Goal: Task Accomplishment & Management: Manage account settings

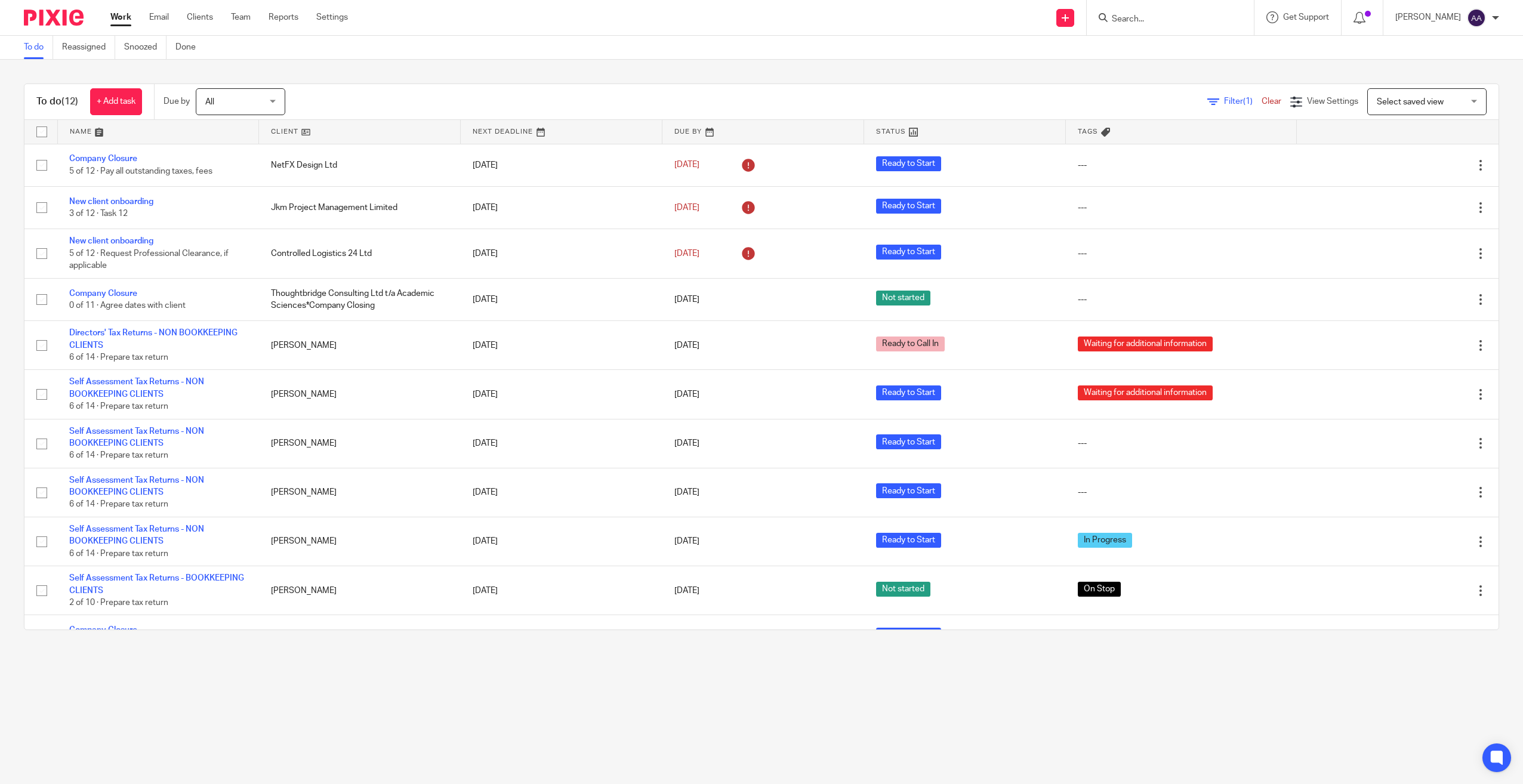
click at [278, 49] on div "To do Reassigned Snoozed Done" at bounding box center [762, 47] width 1523 height 24
drag, startPoint x: 261, startPoint y: 65, endPoint x: 131, endPoint y: 34, distance: 133.6
click at [261, 65] on div "To do (12) + Add task Due by All All Today Tomorrow This week Next week This mo…" at bounding box center [762, 357] width 1523 height 595
click at [1138, 16] on input "Search" at bounding box center [1165, 20] width 107 height 11
type input "a"
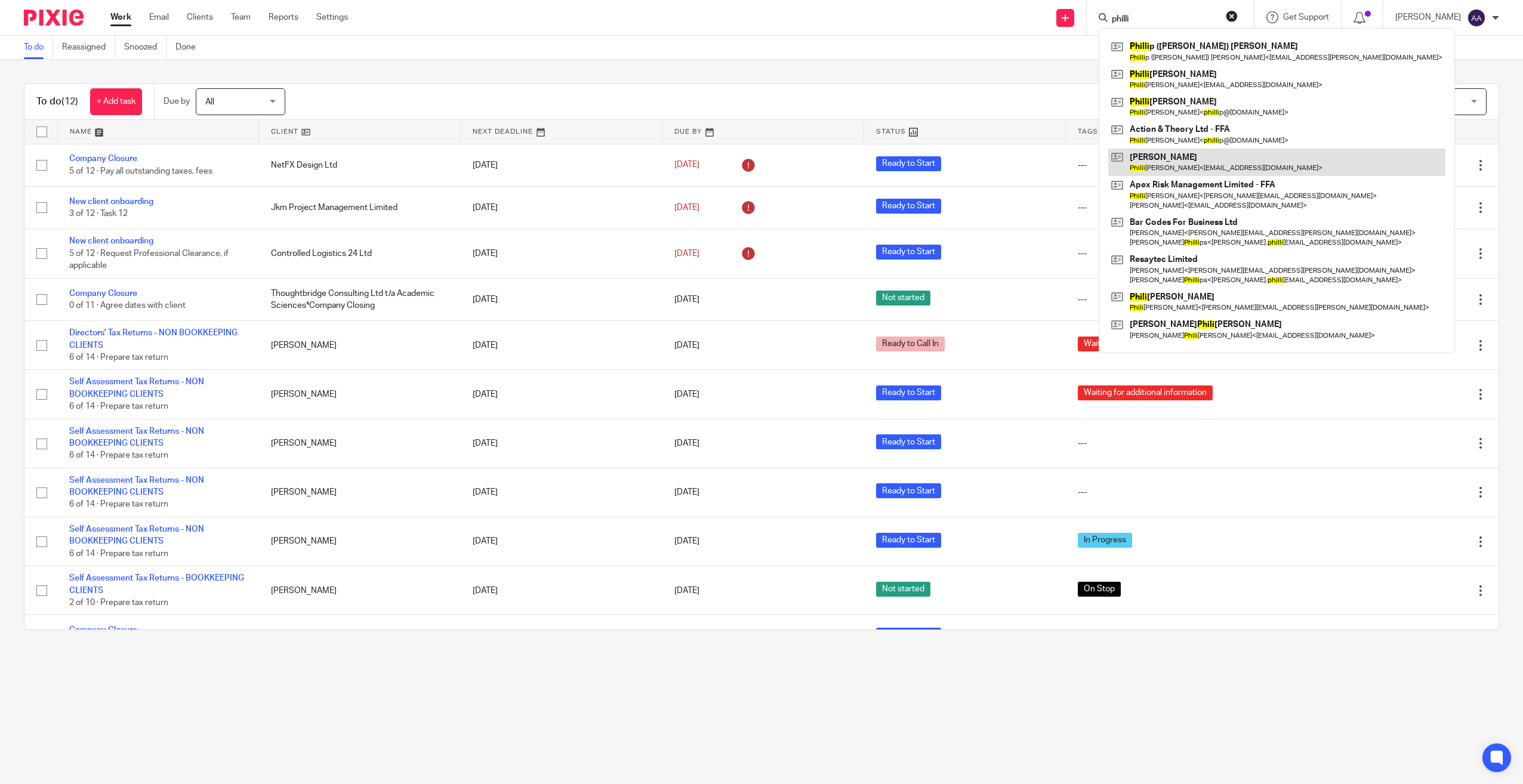
type input "philli"
click at [1236, 168] on link at bounding box center [1276, 162] width 338 height 27
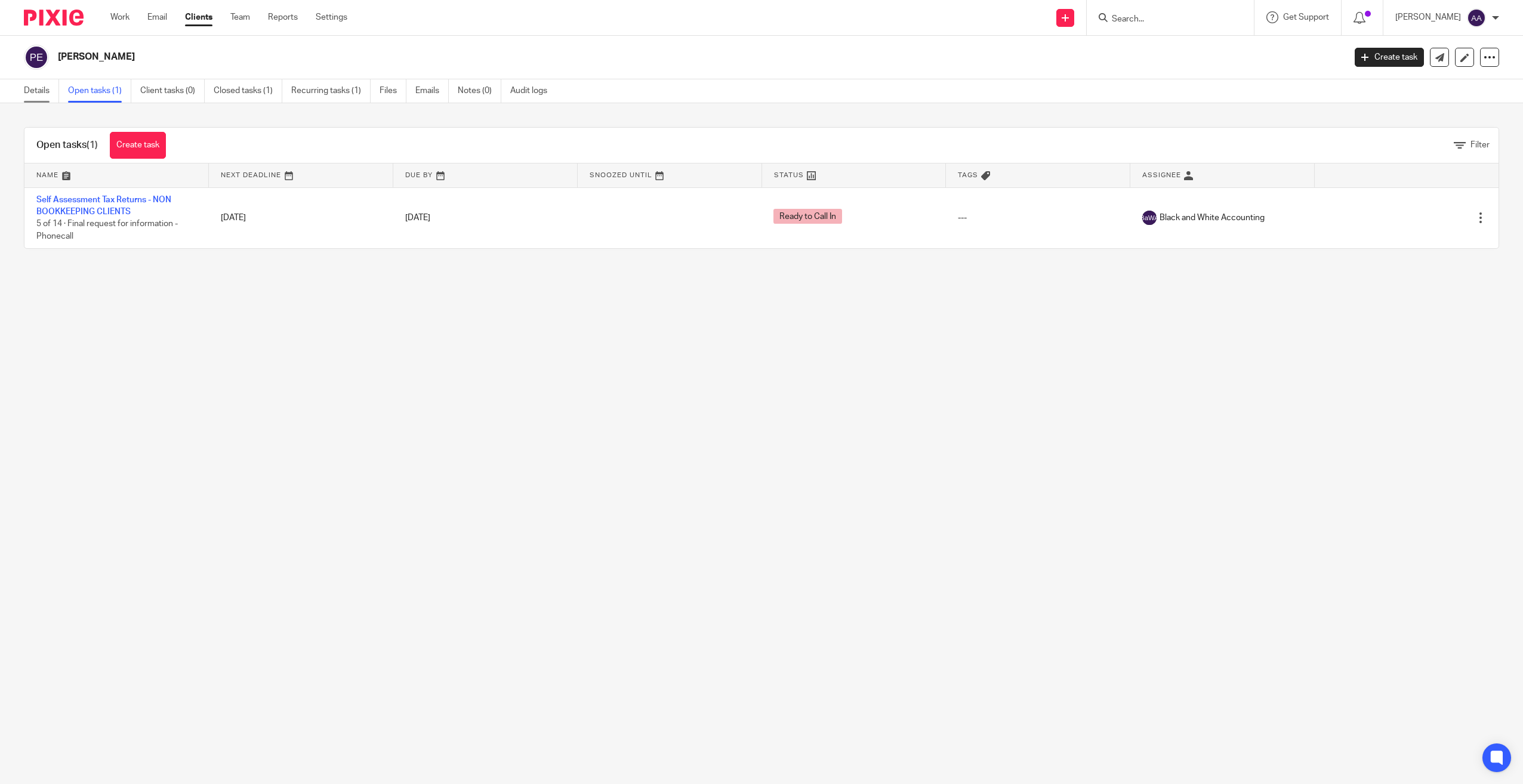
click at [41, 91] on link "Details" at bounding box center [41, 91] width 35 height 24
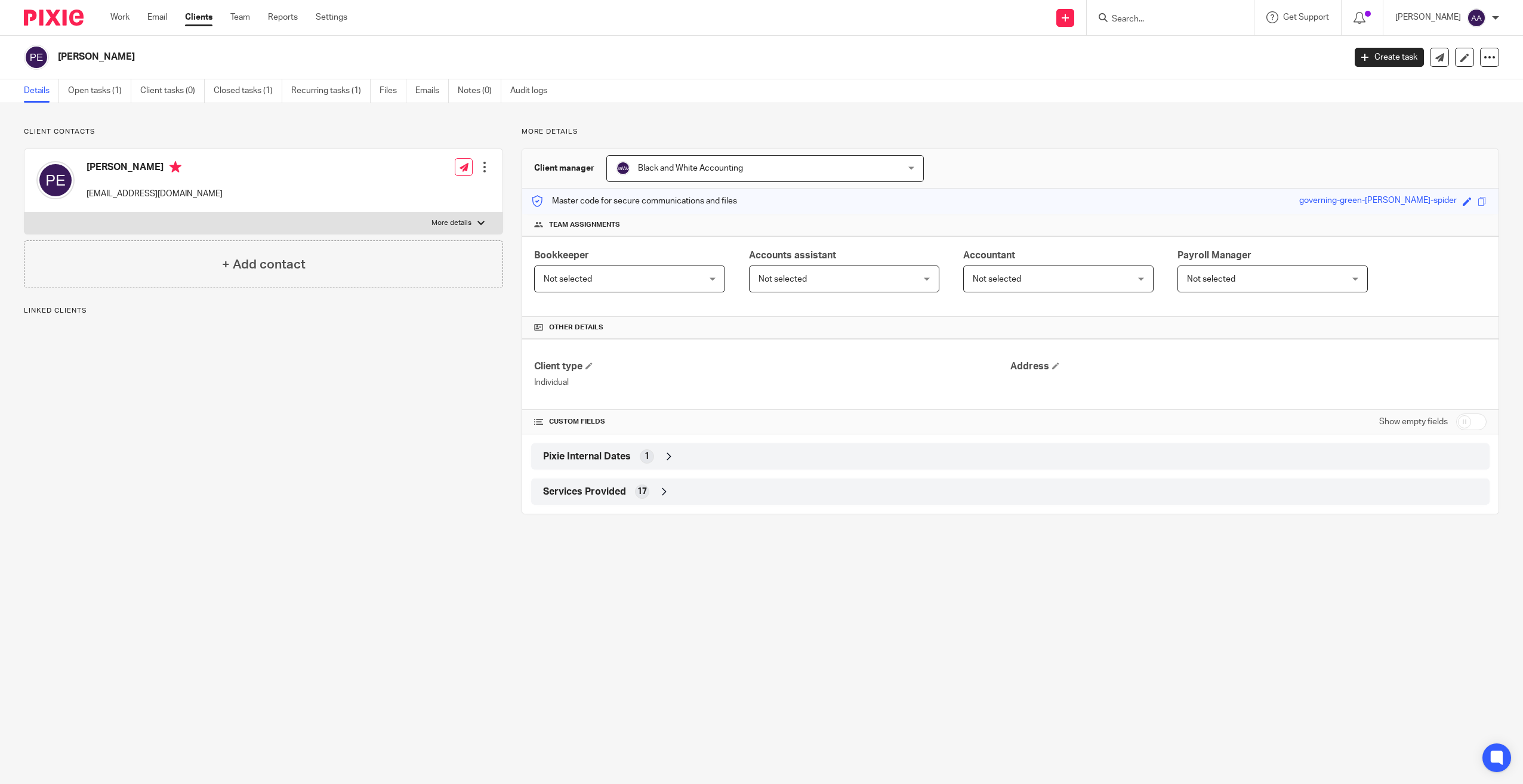
click at [420, 226] on label "More details" at bounding box center [264, 224] width 479 height 22
click at [25, 213] on input "More details" at bounding box center [24, 212] width 1 height 1
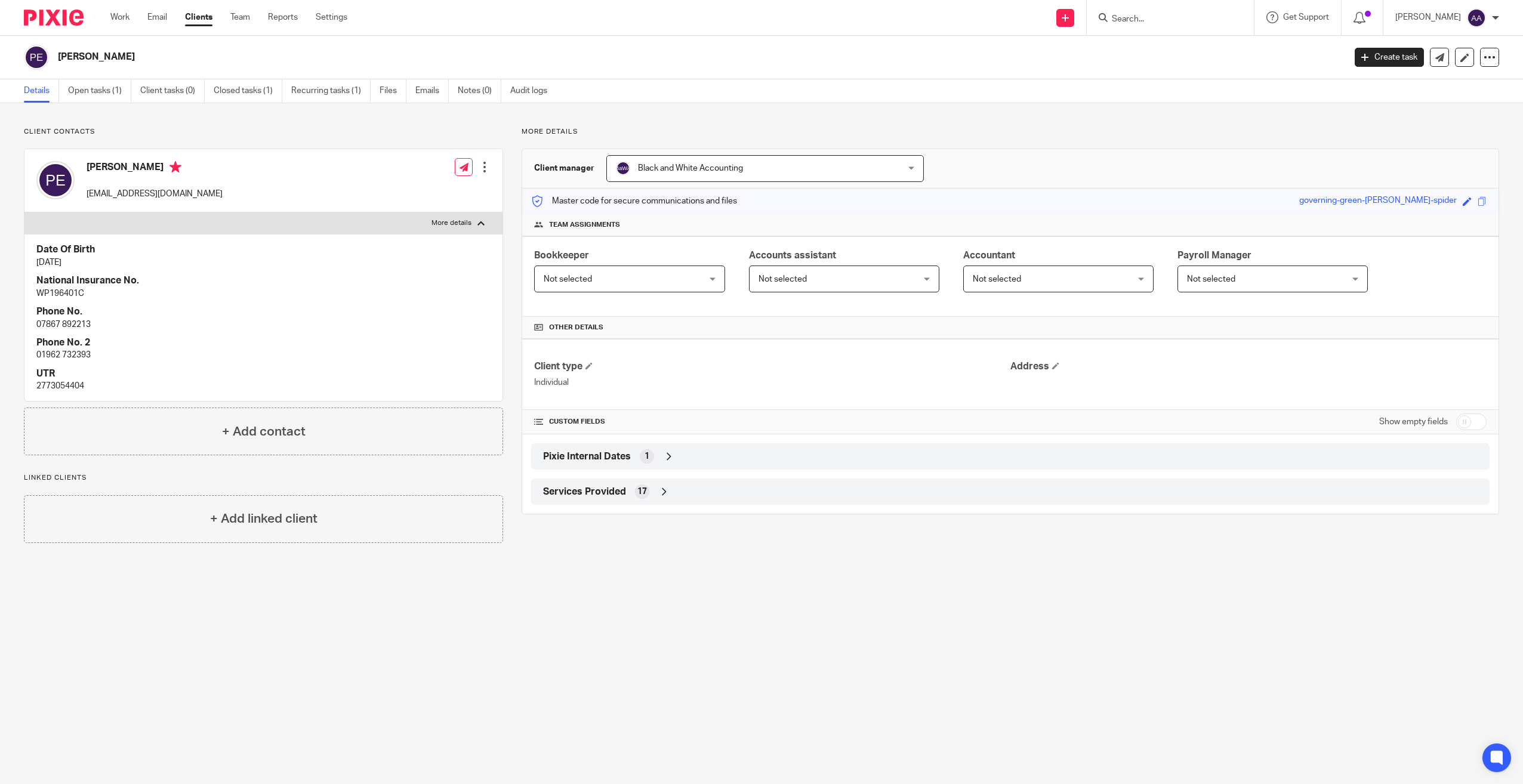
click at [464, 226] on p "More details" at bounding box center [451, 223] width 40 height 9
click at [25, 213] on input "More details" at bounding box center [24, 212] width 1 height 1
checkbox input "false"
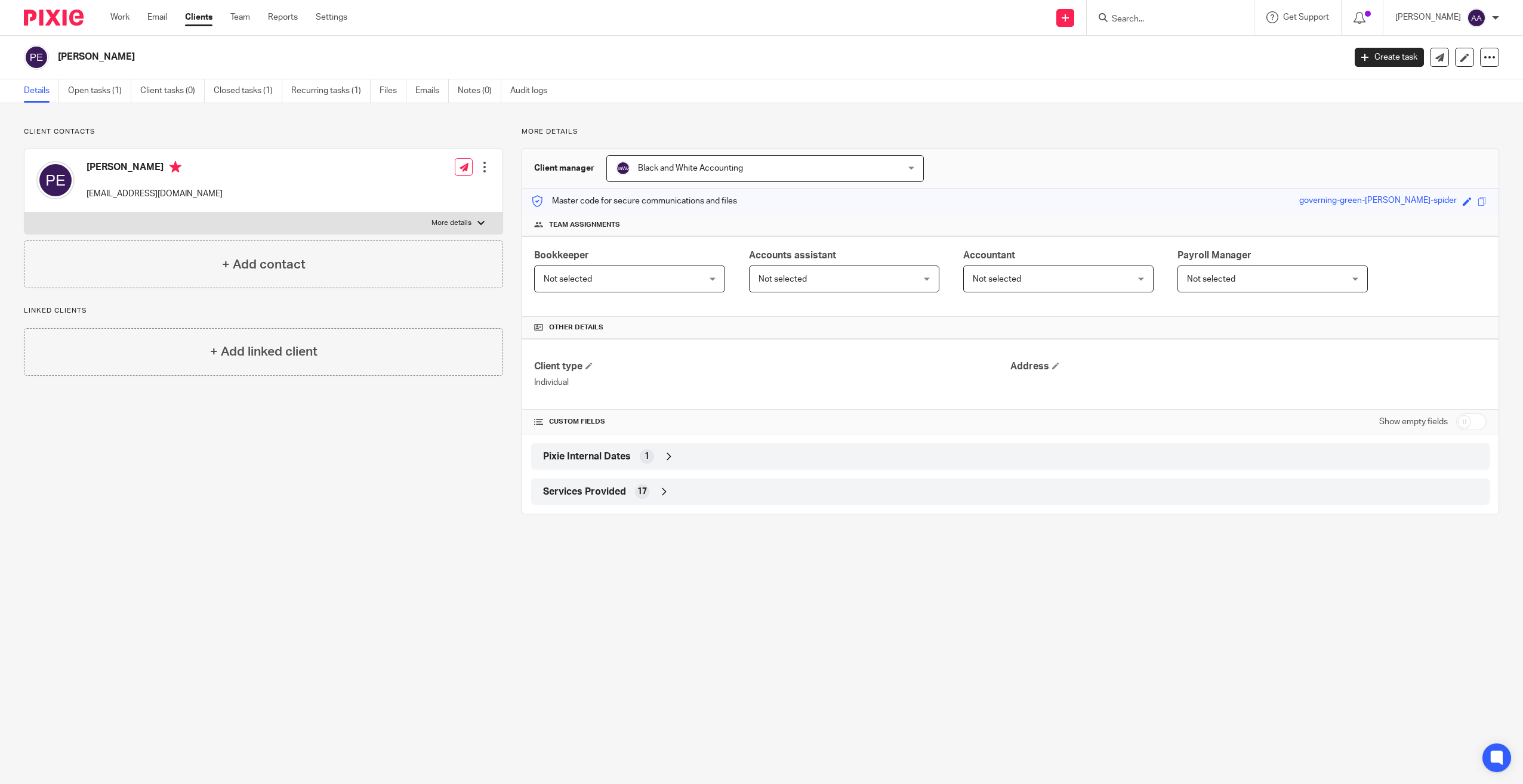
click at [291, 125] on div "Client contacts Phillip A Evans pevans1004@aol.com Edit contact Create client f…" at bounding box center [762, 321] width 1523 height 435
click at [98, 93] on link "Open tasks (1)" at bounding box center [100, 91] width 64 height 24
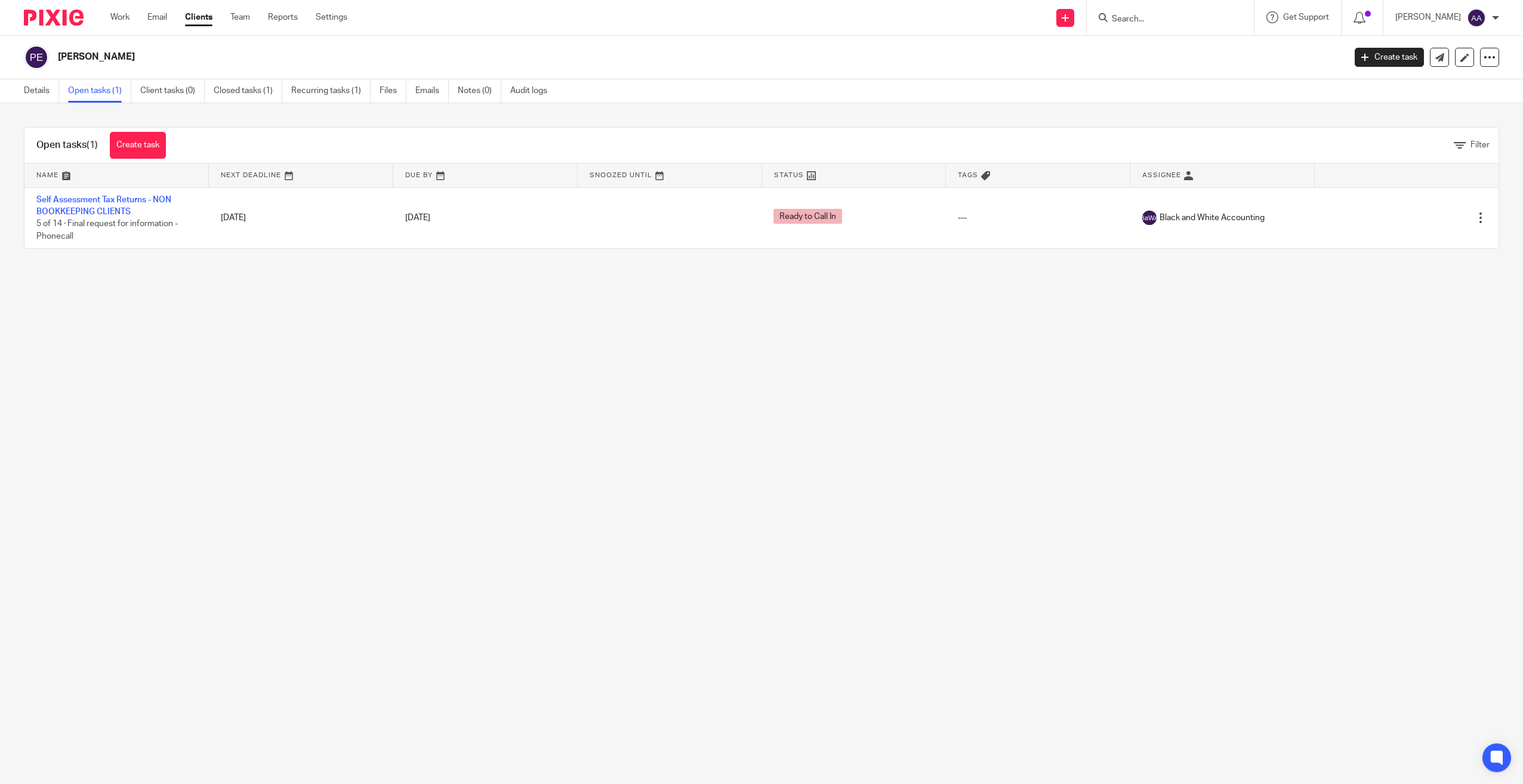
click at [275, 266] on div "Open tasks (1) Create task Filter Name Next Deadline Due By Snoozed Until Statu…" at bounding box center [762, 188] width 1523 height 169
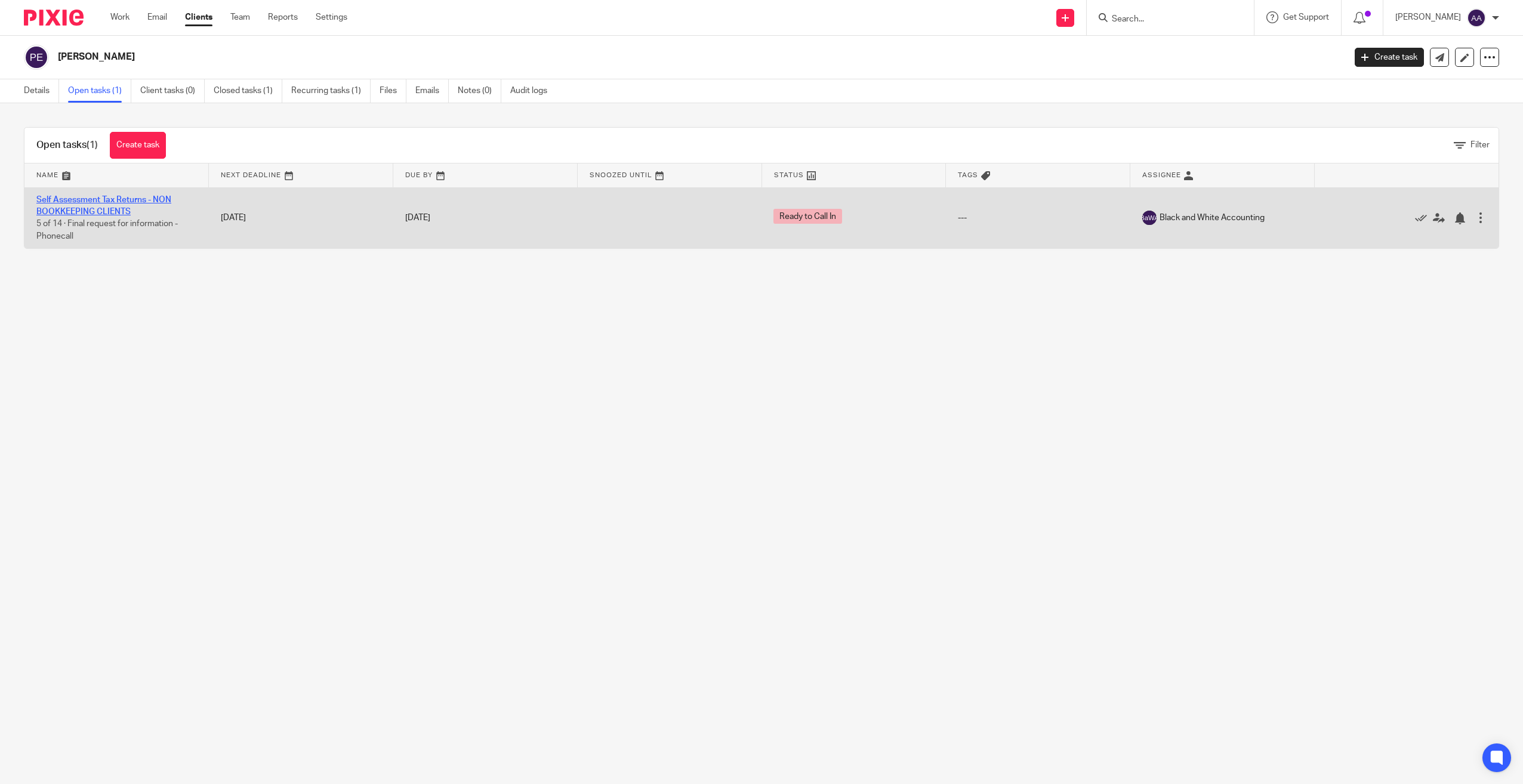
click at [116, 199] on link "Self Assessment Tax Returns - NON BOOKKEEPING CLIENTS" at bounding box center [104, 206] width 135 height 20
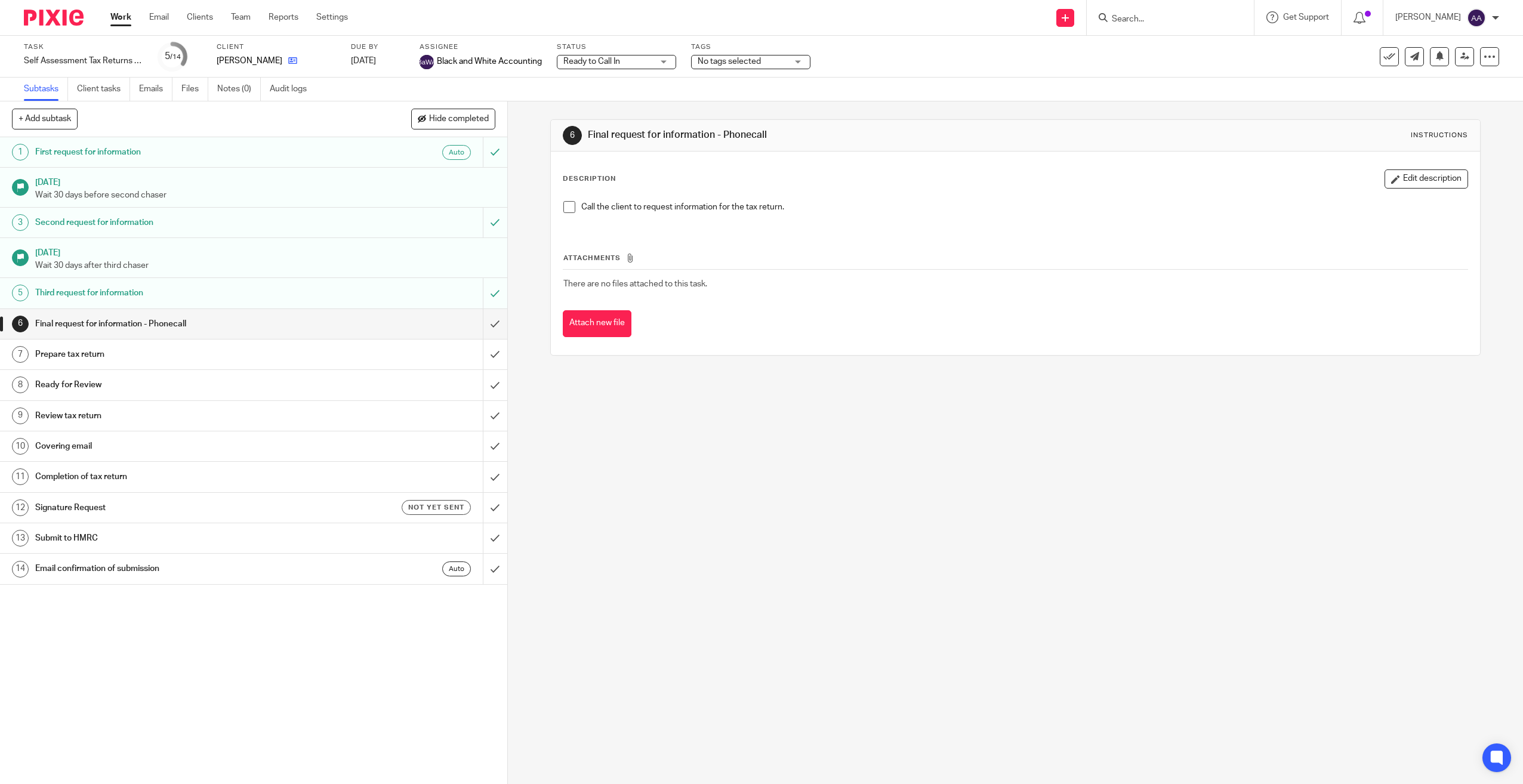
click at [282, 61] on link at bounding box center [289, 60] width 15 height 12
click at [288, 61] on icon at bounding box center [293, 61] width 9 height 9
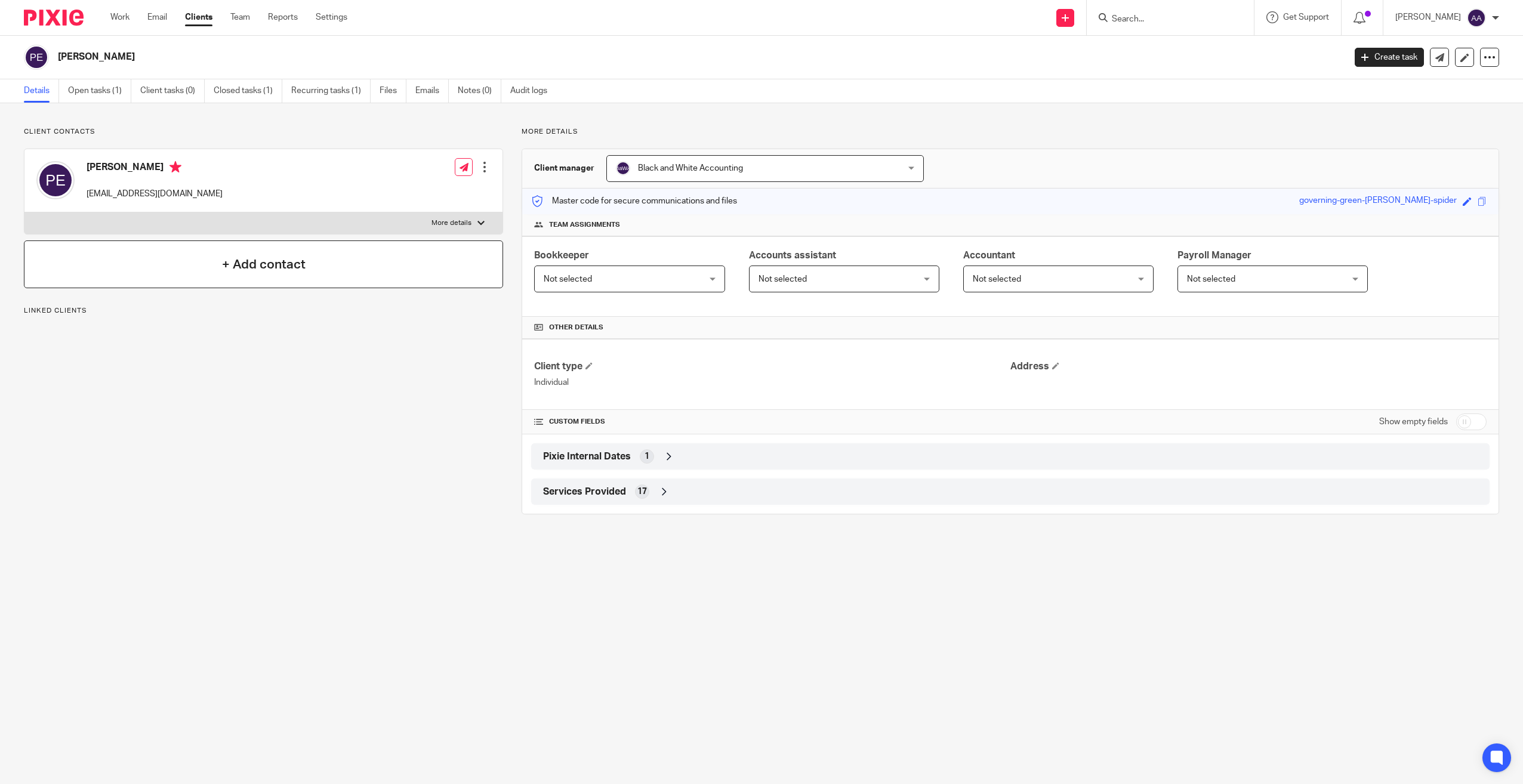
click at [178, 262] on div "+ Add contact" at bounding box center [263, 264] width 479 height 47
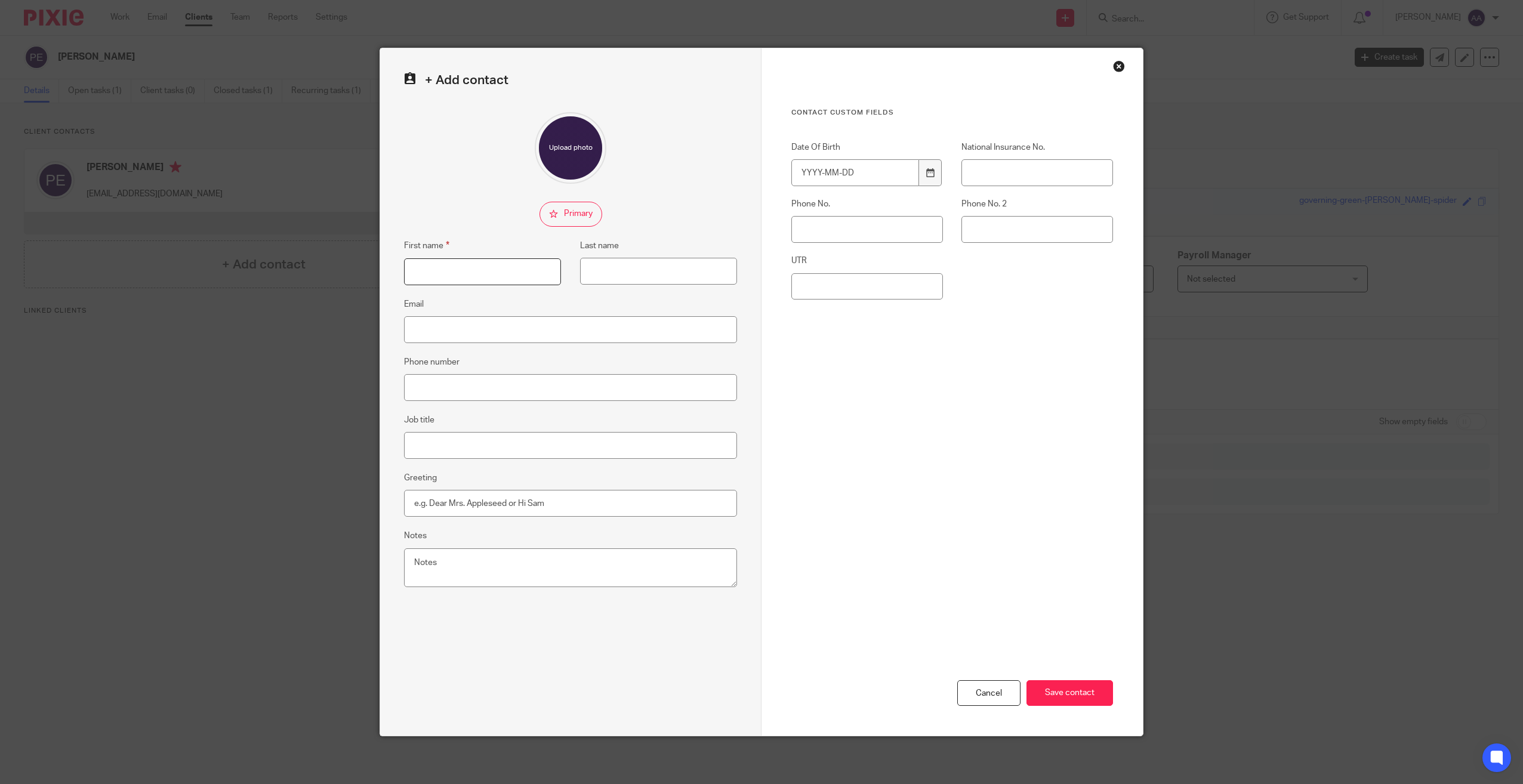
click at [467, 279] on input "First name" at bounding box center [482, 272] width 157 height 27
drag, startPoint x: 704, startPoint y: 325, endPoint x: 645, endPoint y: 348, distance: 63.3
click at [703, 325] on input "Email" at bounding box center [570, 330] width 333 height 27
click at [626, 387] on input "Phone number" at bounding box center [570, 387] width 333 height 27
type input "07753262045"
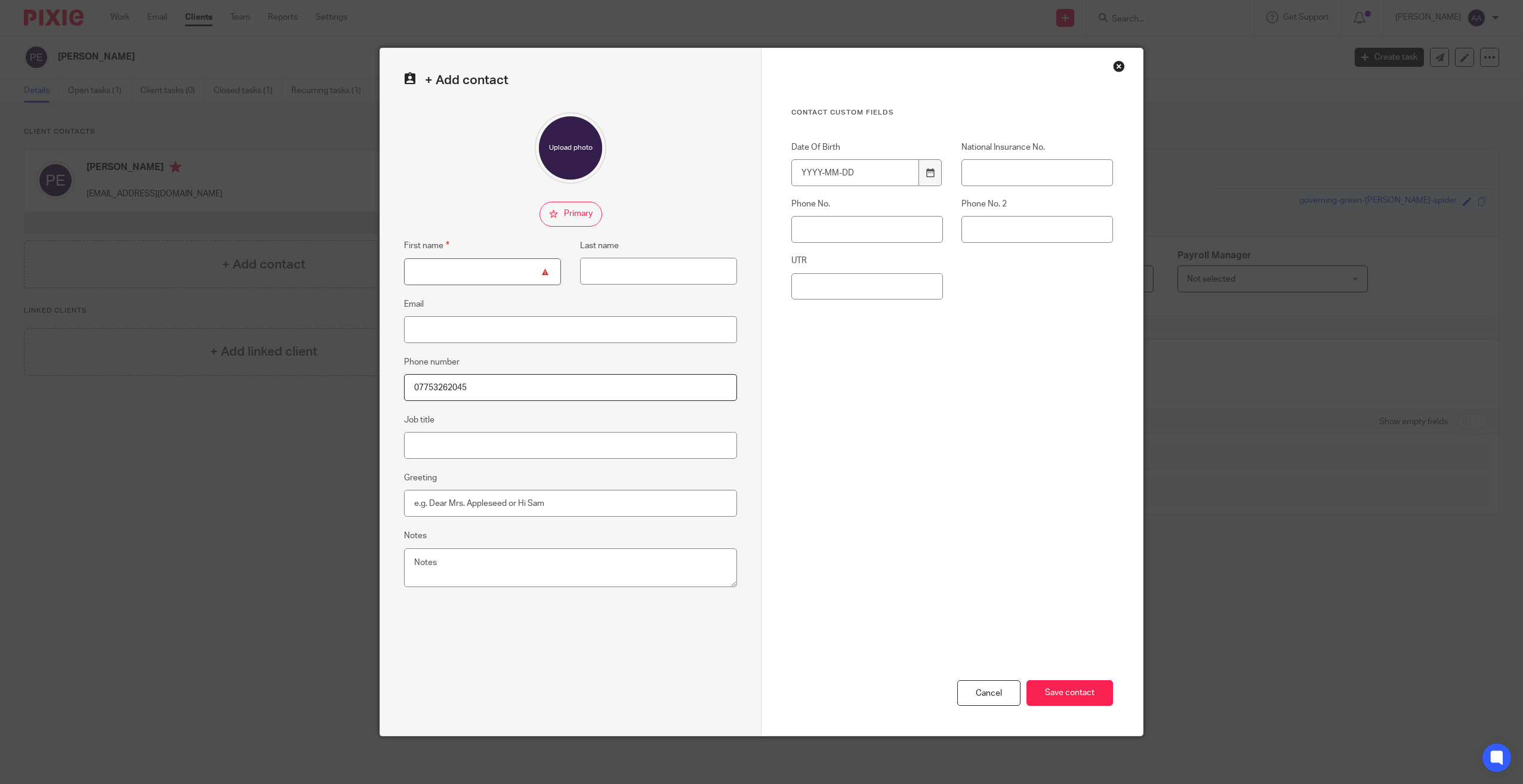
click at [483, 268] on input "First name" at bounding box center [482, 272] width 157 height 27
type input "Lorraine"
click at [657, 301] on fieldset "Email" at bounding box center [570, 320] width 333 height 46
drag, startPoint x: 561, startPoint y: 274, endPoint x: 560, endPoint y: 295, distance: 21.0
click at [561, 281] on fieldset "Last name" at bounding box center [650, 261] width 177 height 46
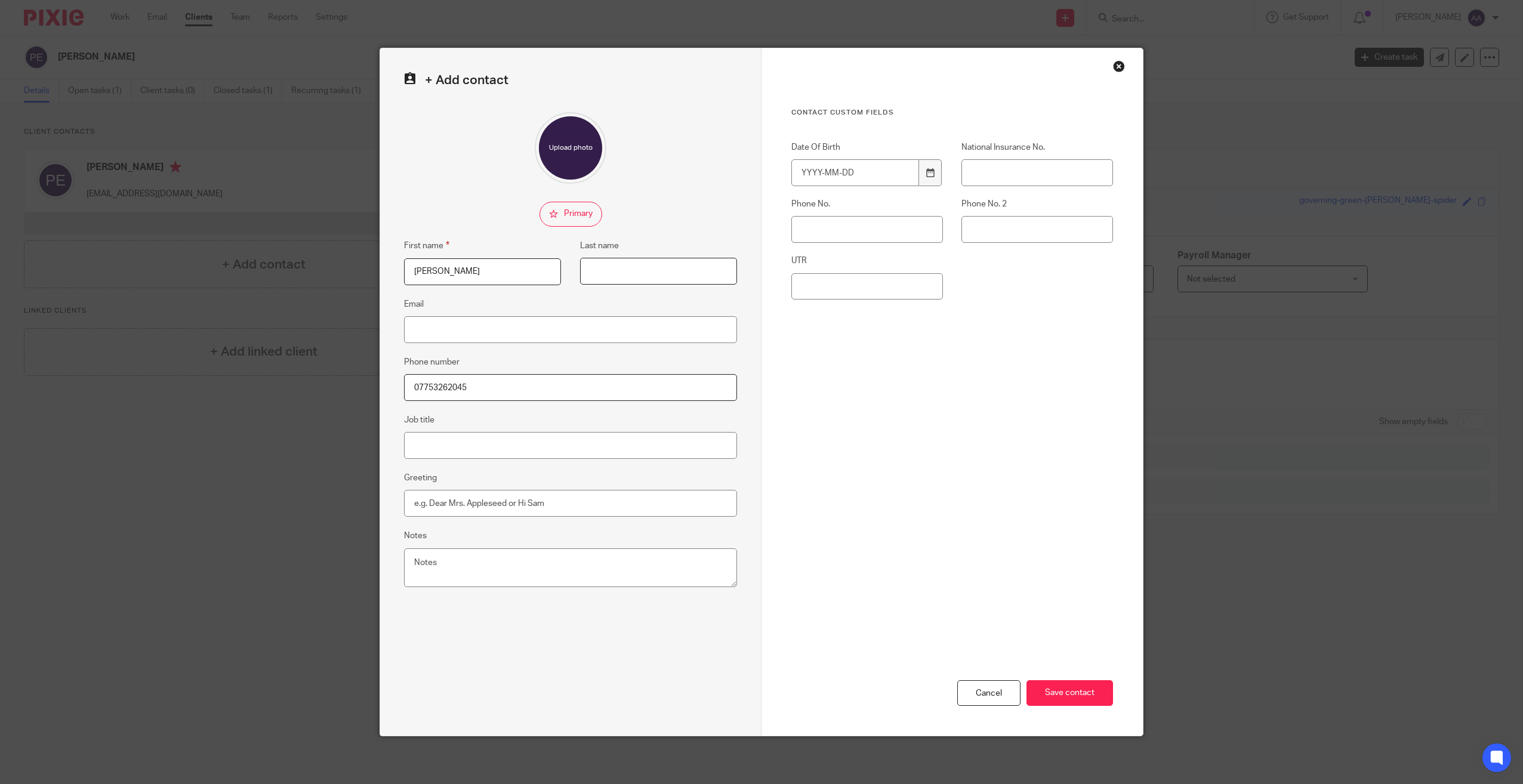
click at [610, 276] on input "Last name" at bounding box center [659, 271] width 157 height 27
type input "Chasspy"
click at [815, 366] on div "Contact Custom fields Date Of Birth National Insurance No. Phone No. Phone No. …" at bounding box center [953, 302] width 322 height 387
click at [1071, 696] on input "Save contact" at bounding box center [1070, 693] width 86 height 25
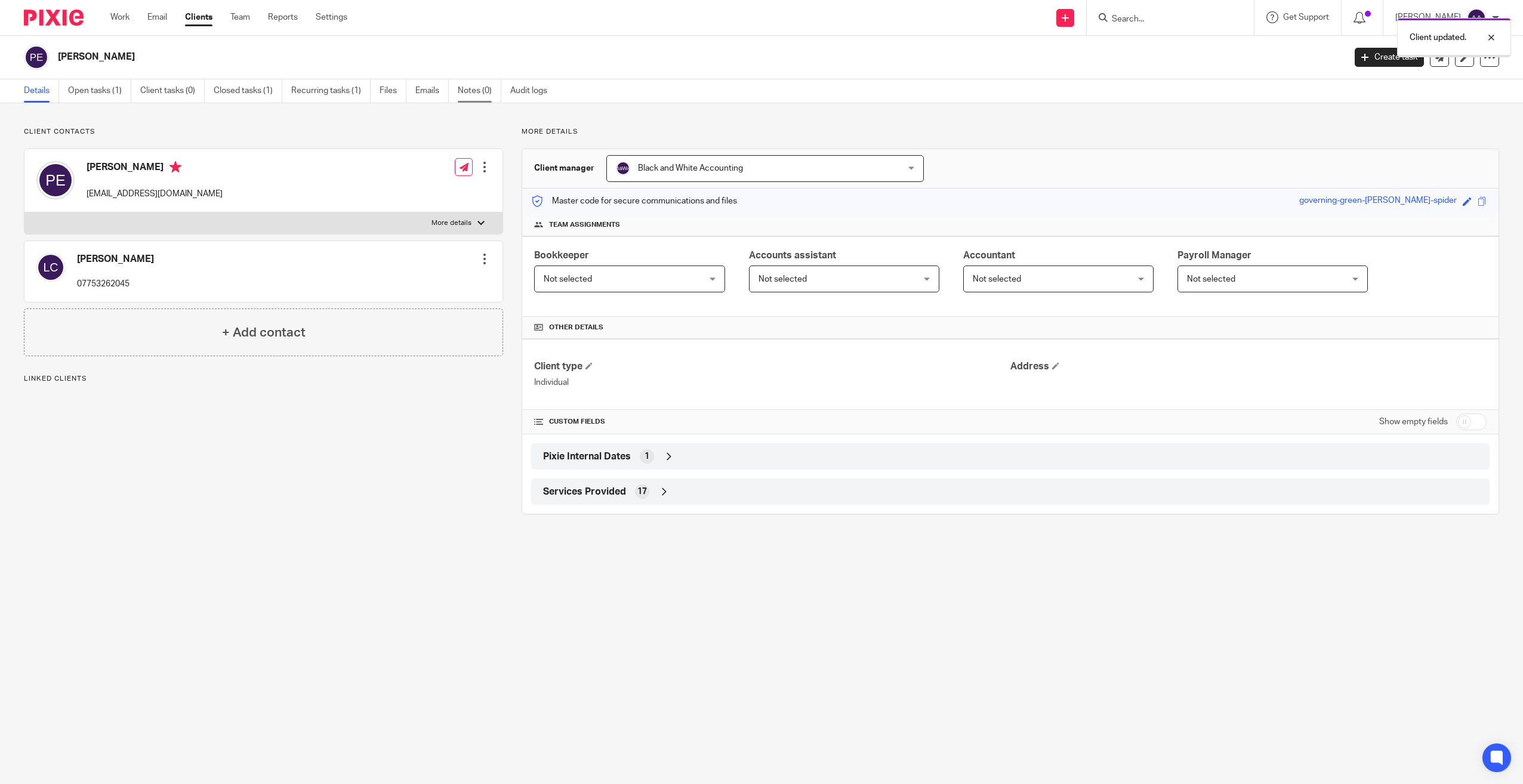
drag, startPoint x: 0, startPoint y: 0, endPoint x: 465, endPoint y: 89, distance: 473.4
click at [465, 89] on link "Notes (0)" at bounding box center [479, 91] width 44 height 24
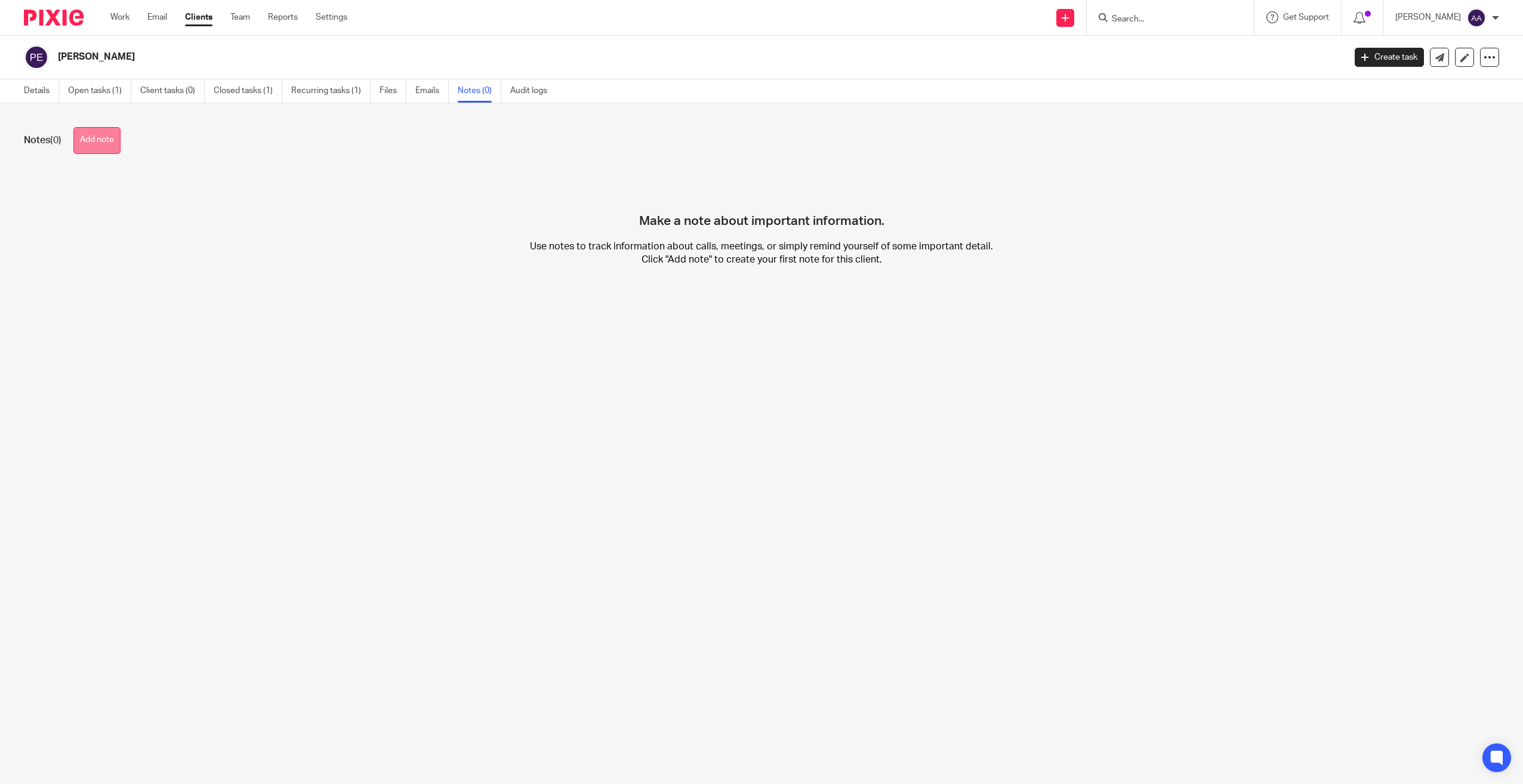
click at [104, 140] on button "Add note" at bounding box center [97, 141] width 47 height 27
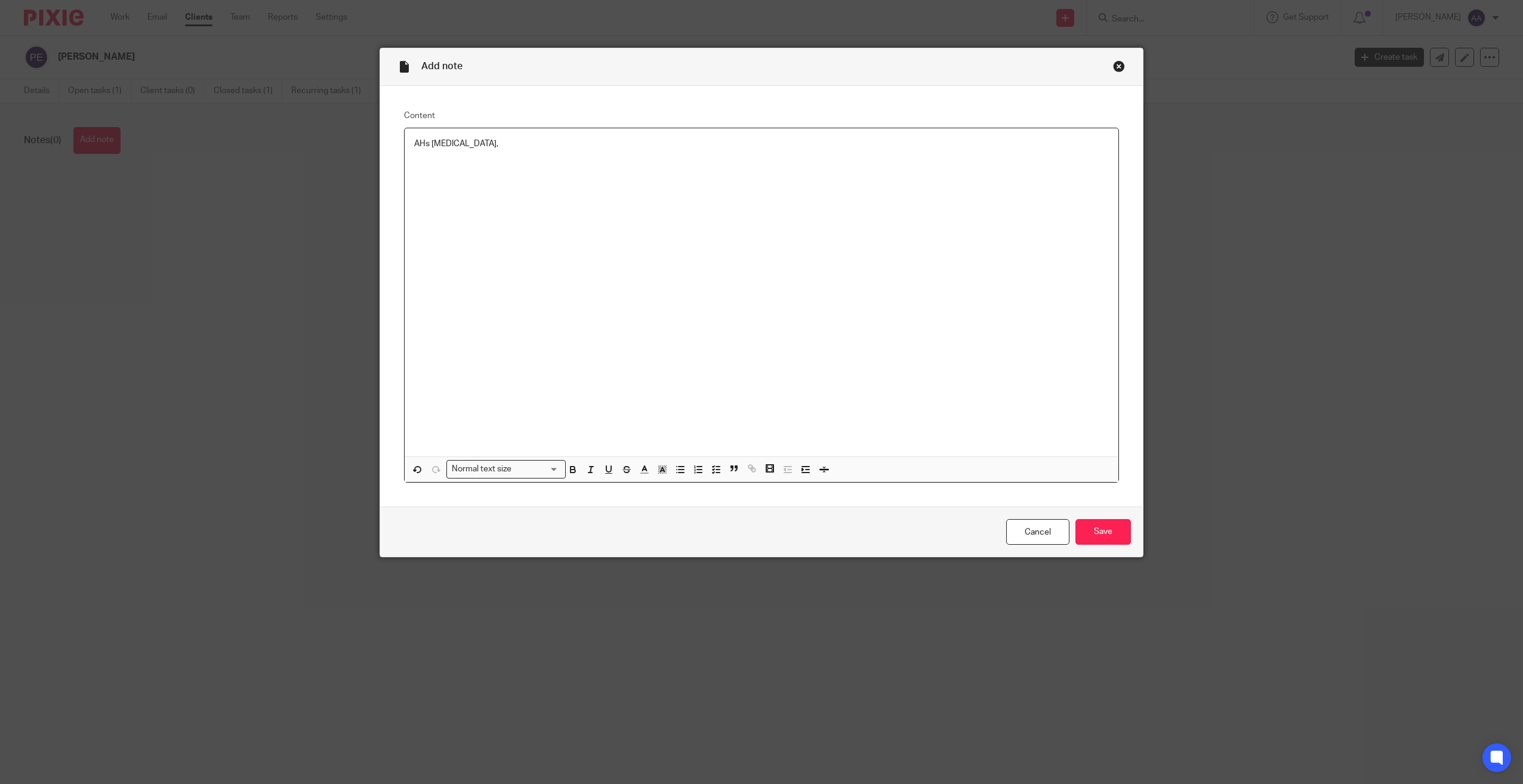
click at [422, 140] on p "AHs blood cancer," at bounding box center [762, 144] width 695 height 12
click at [503, 124] on fieldset "Content has blood cancer, Normal text size Loading... Remove Edit Insert new vi…" at bounding box center [762, 297] width 715 height 374
click at [494, 143] on p "has blood cancer," at bounding box center [762, 144] width 695 height 12
click at [550, 148] on p "Been diagnosed with blood cancer" at bounding box center [762, 144] width 695 height 12
click at [804, 189] on div "Been diagnosed with blood cancer, in hospital since 15/08/2025" at bounding box center [762, 292] width 714 height 328
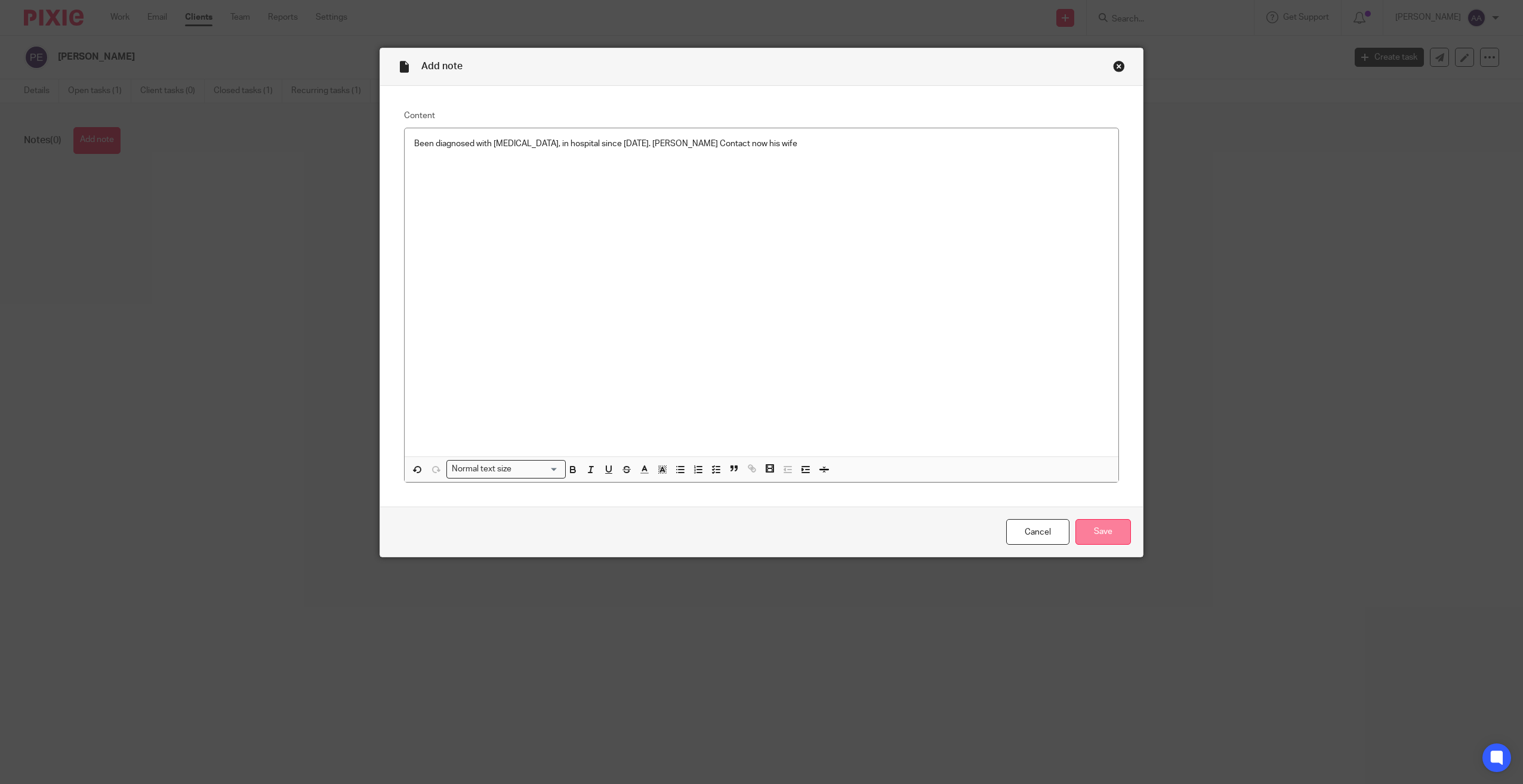
click at [1125, 523] on input "Save" at bounding box center [1103, 532] width 55 height 25
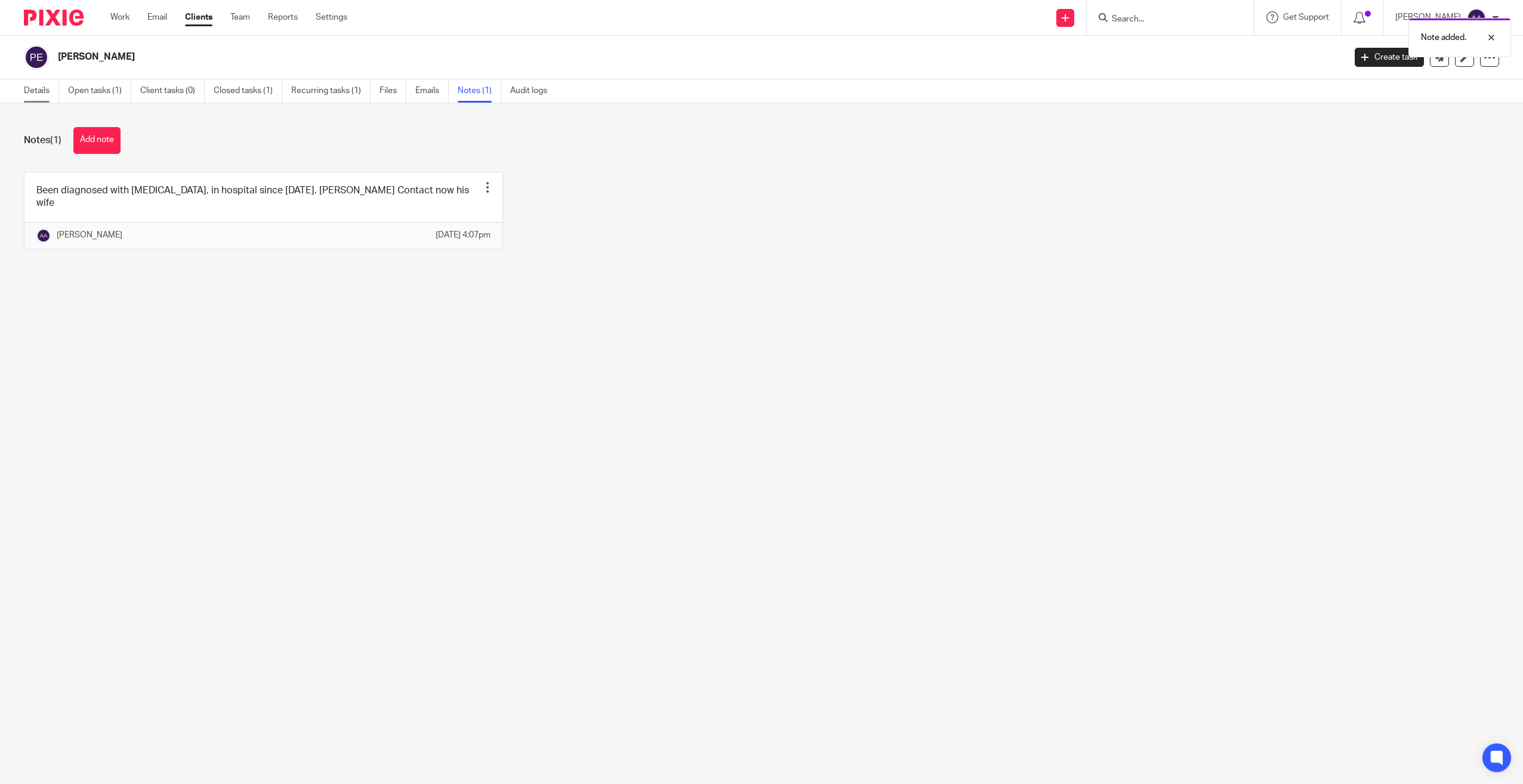
click at [55, 95] on link "Details" at bounding box center [41, 91] width 35 height 24
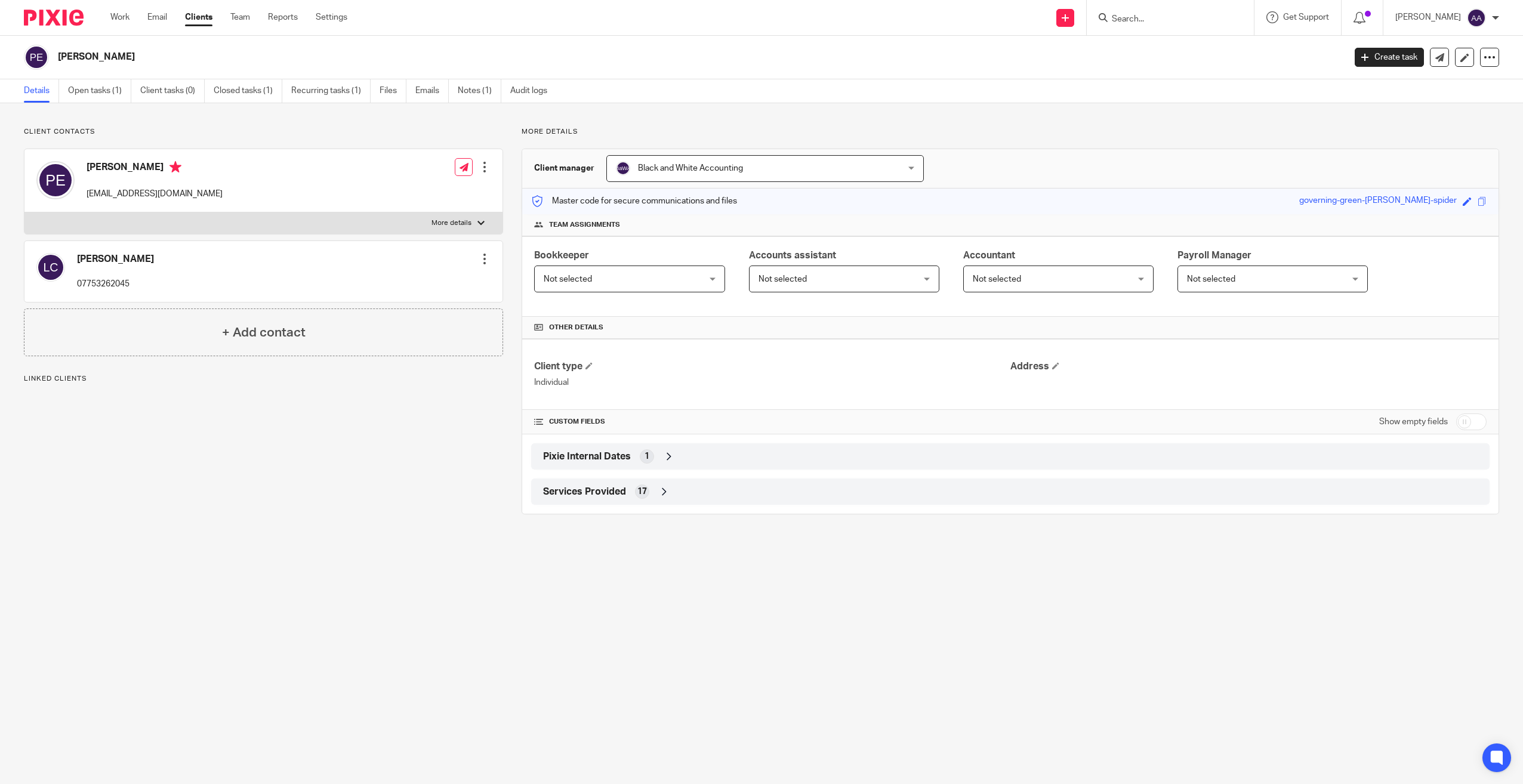
click at [487, 166] on div at bounding box center [484, 166] width 12 height 12
click at [485, 167] on div at bounding box center [484, 166] width 12 height 12
click at [477, 207] on div "Phillip A Evans pevans1004@aol.com Edit contact Create client from contact Expo…" at bounding box center [264, 181] width 479 height 64
click at [473, 215] on label "More details" at bounding box center [264, 224] width 479 height 22
click at [25, 213] on input "More details" at bounding box center [24, 212] width 1 height 1
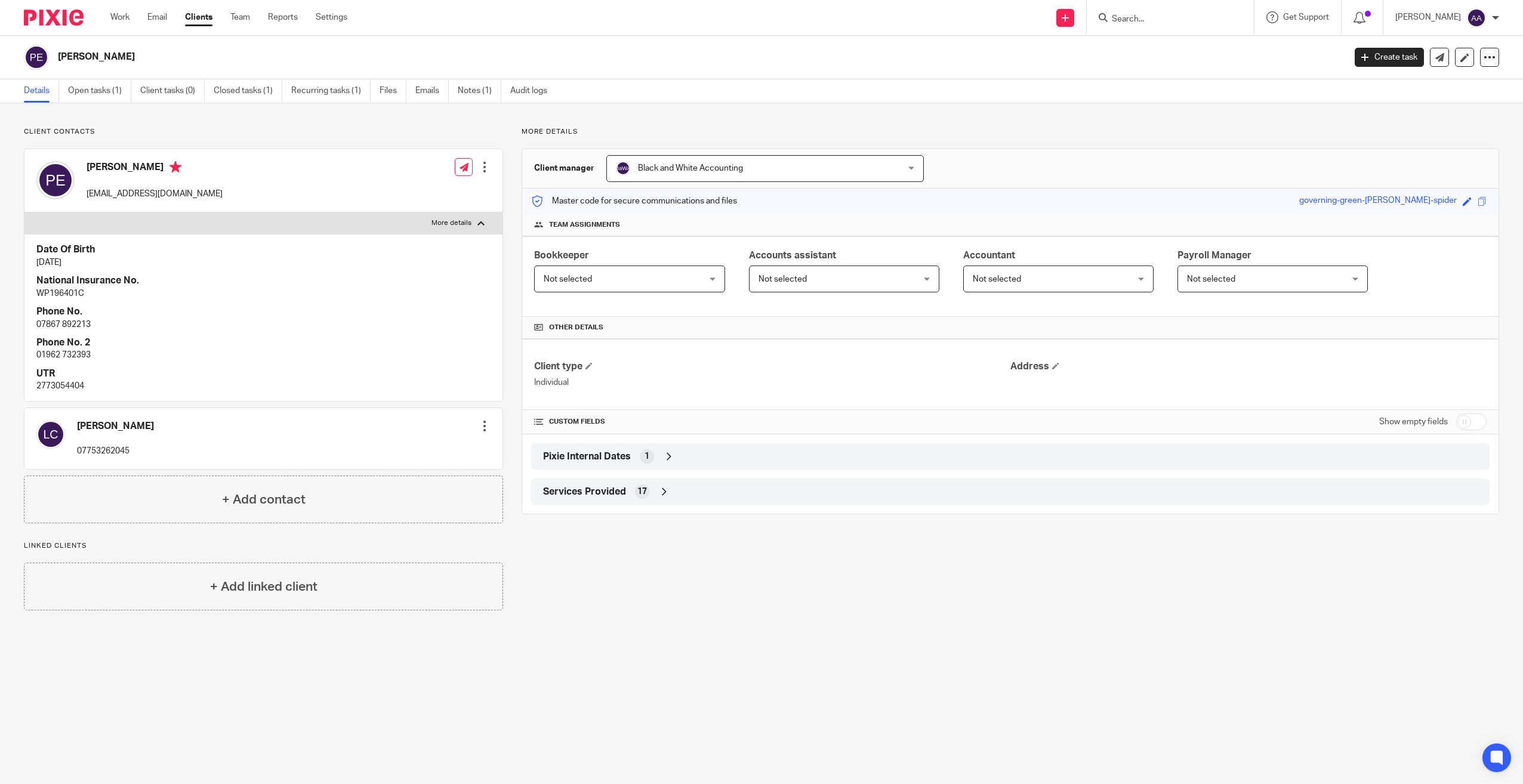
click at [469, 217] on label "More details" at bounding box center [264, 224] width 479 height 22
click at [25, 213] on input "More details" at bounding box center [24, 212] width 1 height 1
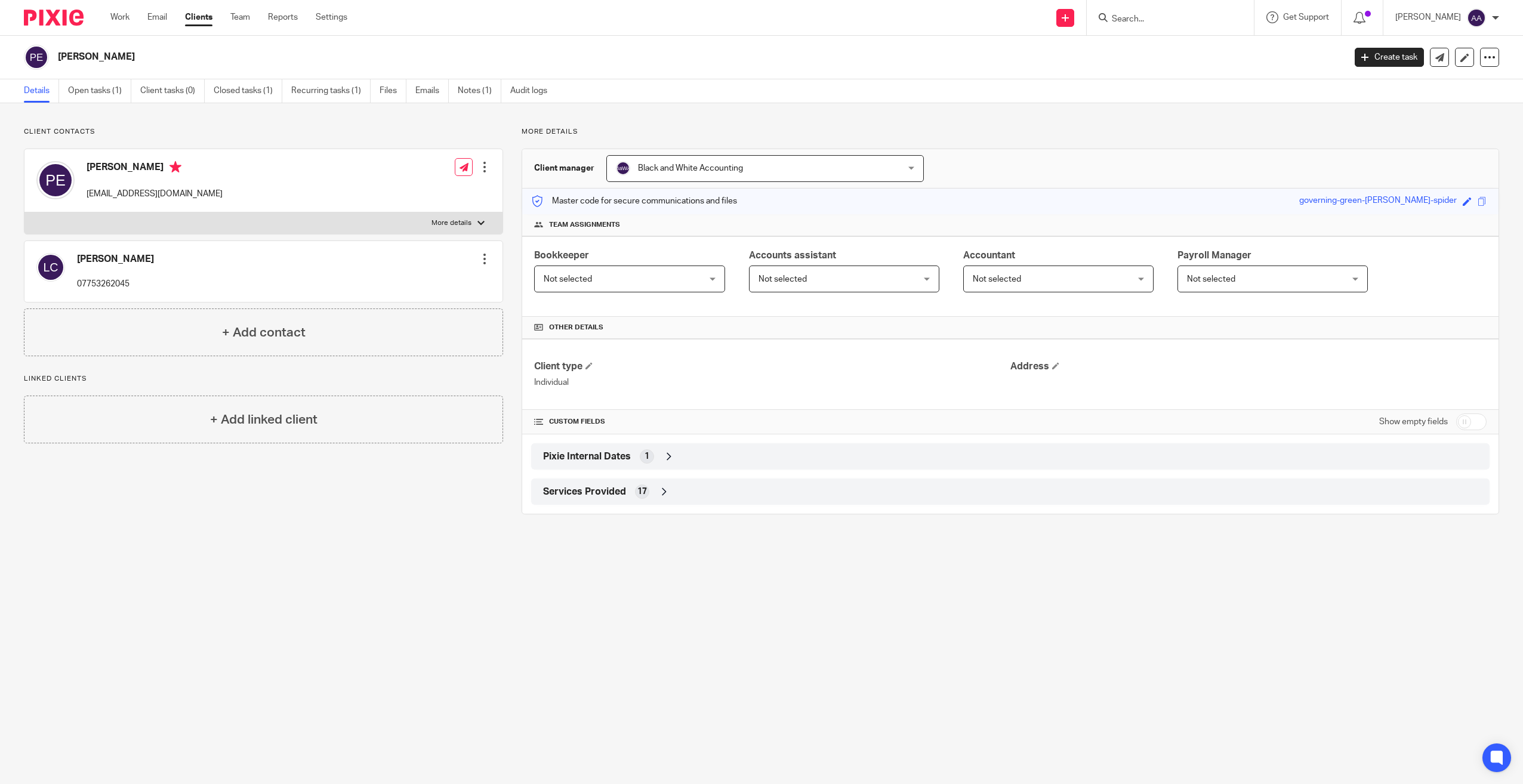
click at [469, 217] on label "More details" at bounding box center [264, 224] width 479 height 22
click at [25, 213] on input "More details" at bounding box center [24, 212] width 1 height 1
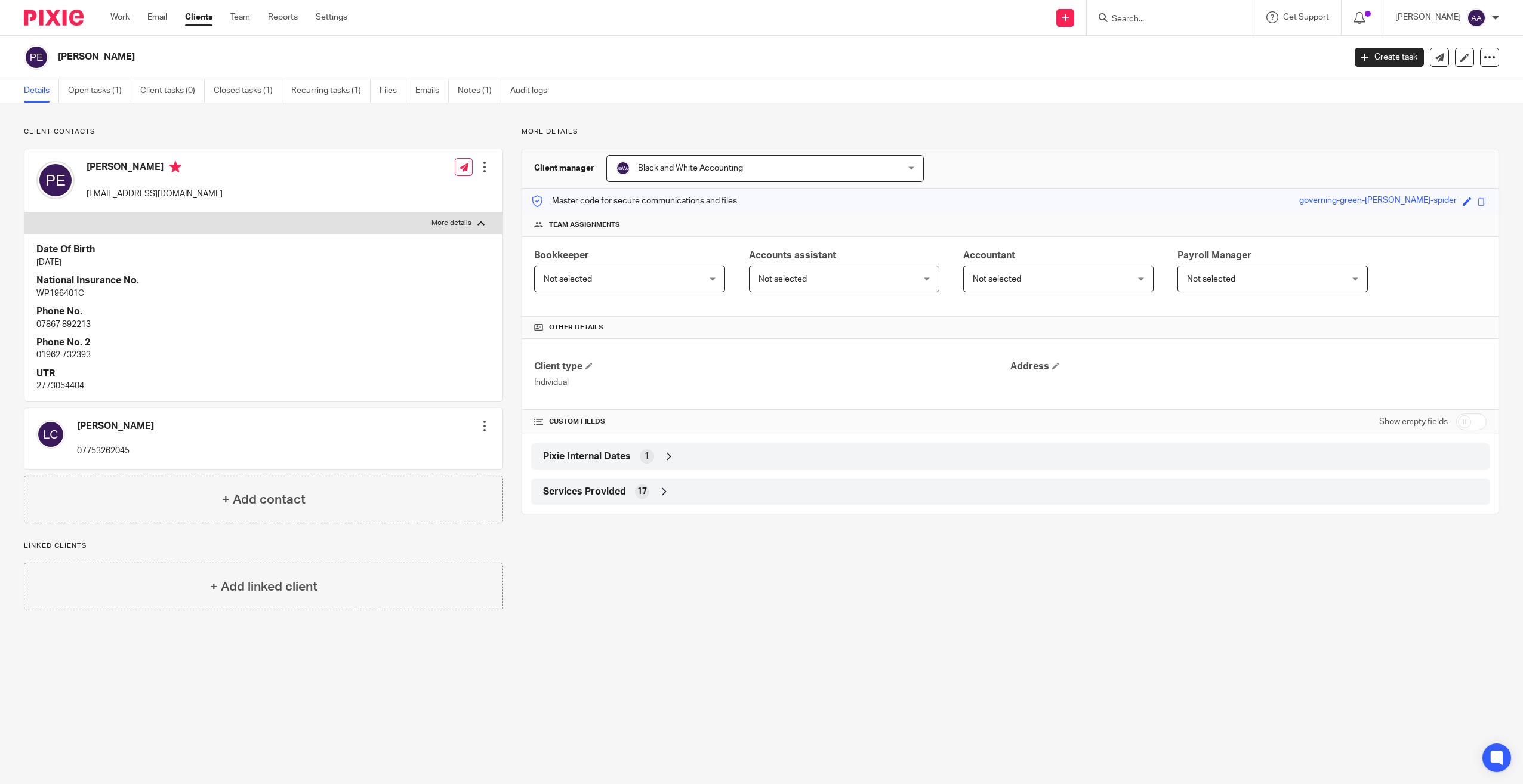
click at [469, 217] on label "More details" at bounding box center [264, 224] width 479 height 22
click at [25, 213] on input "More details" at bounding box center [24, 212] width 1 height 1
checkbox input "false"
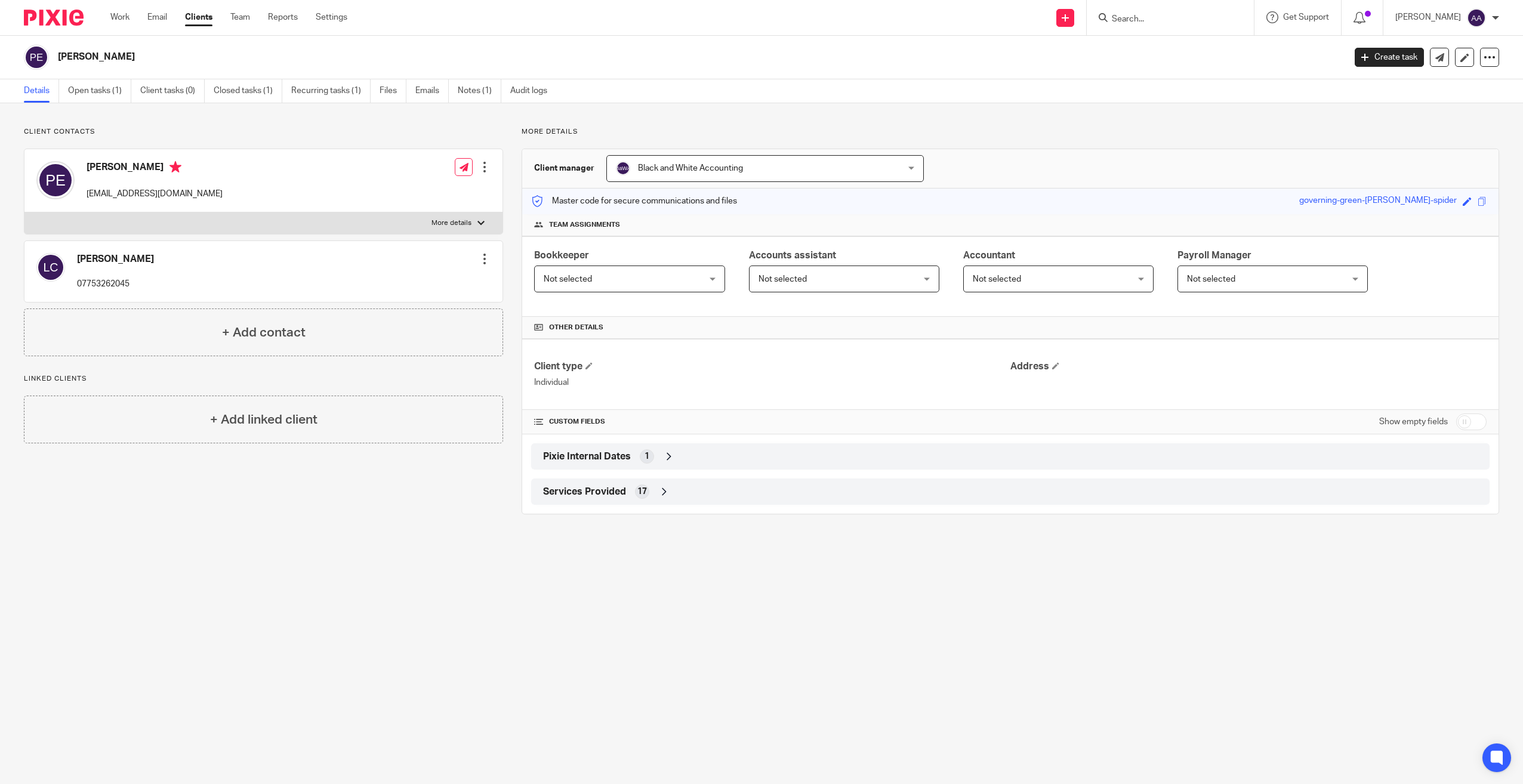
click at [479, 249] on div "Edit contact Create client from contact Export data Make primary CC in auto ema…" at bounding box center [484, 259] width 12 height 24
click at [479, 256] on div at bounding box center [484, 258] width 12 height 12
click at [433, 278] on link "Edit contact" at bounding box center [428, 285] width 114 height 17
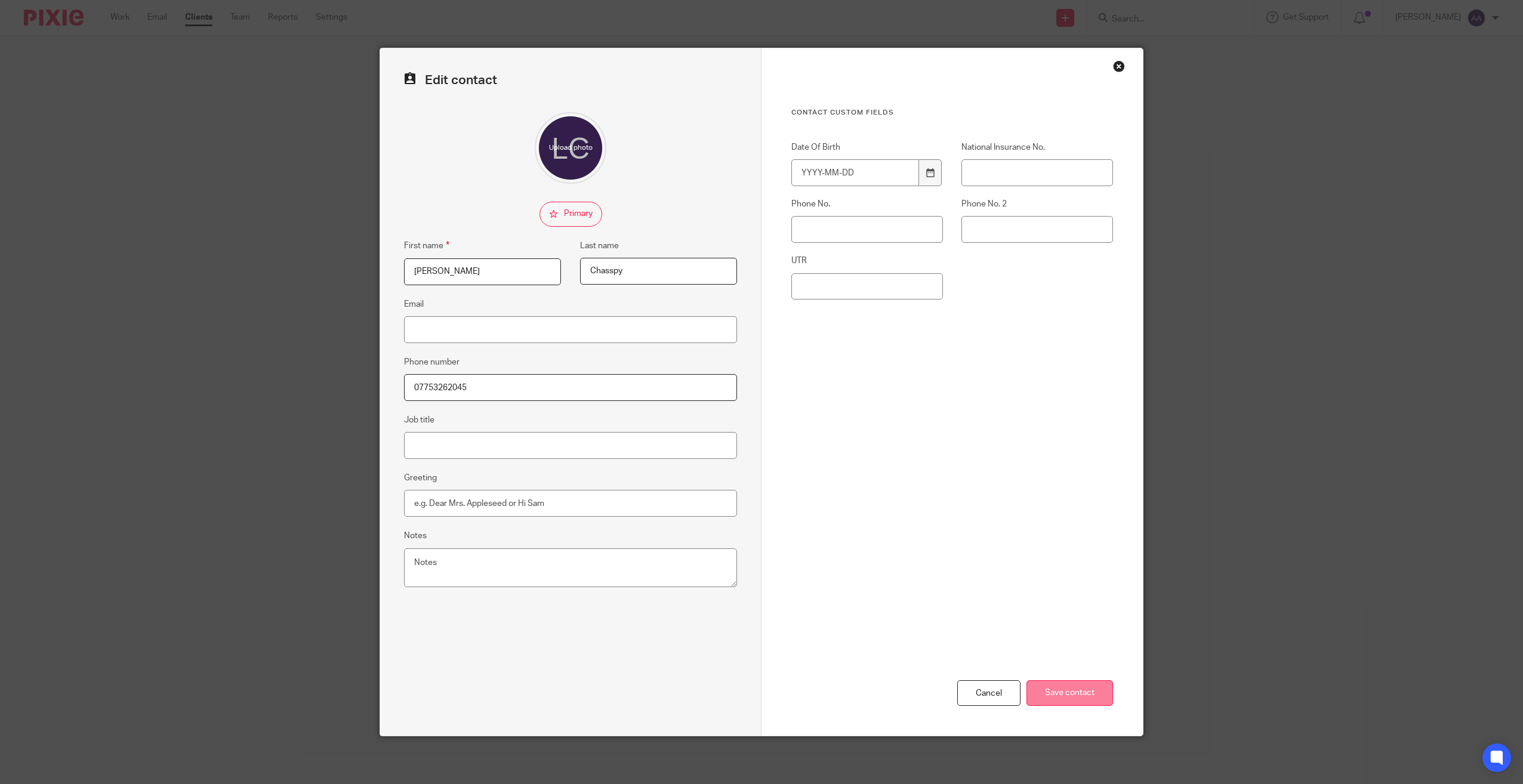
click at [1054, 690] on input "Save contact" at bounding box center [1070, 693] width 86 height 25
drag, startPoint x: 627, startPoint y: 324, endPoint x: 626, endPoint y: 334, distance: 10.0
click at [627, 324] on input "Email" at bounding box center [570, 330] width 333 height 27
drag, startPoint x: 721, startPoint y: 562, endPoint x: 690, endPoint y: 563, distance: 31.0
click at [721, 562] on textarea "Notes" at bounding box center [570, 568] width 333 height 39
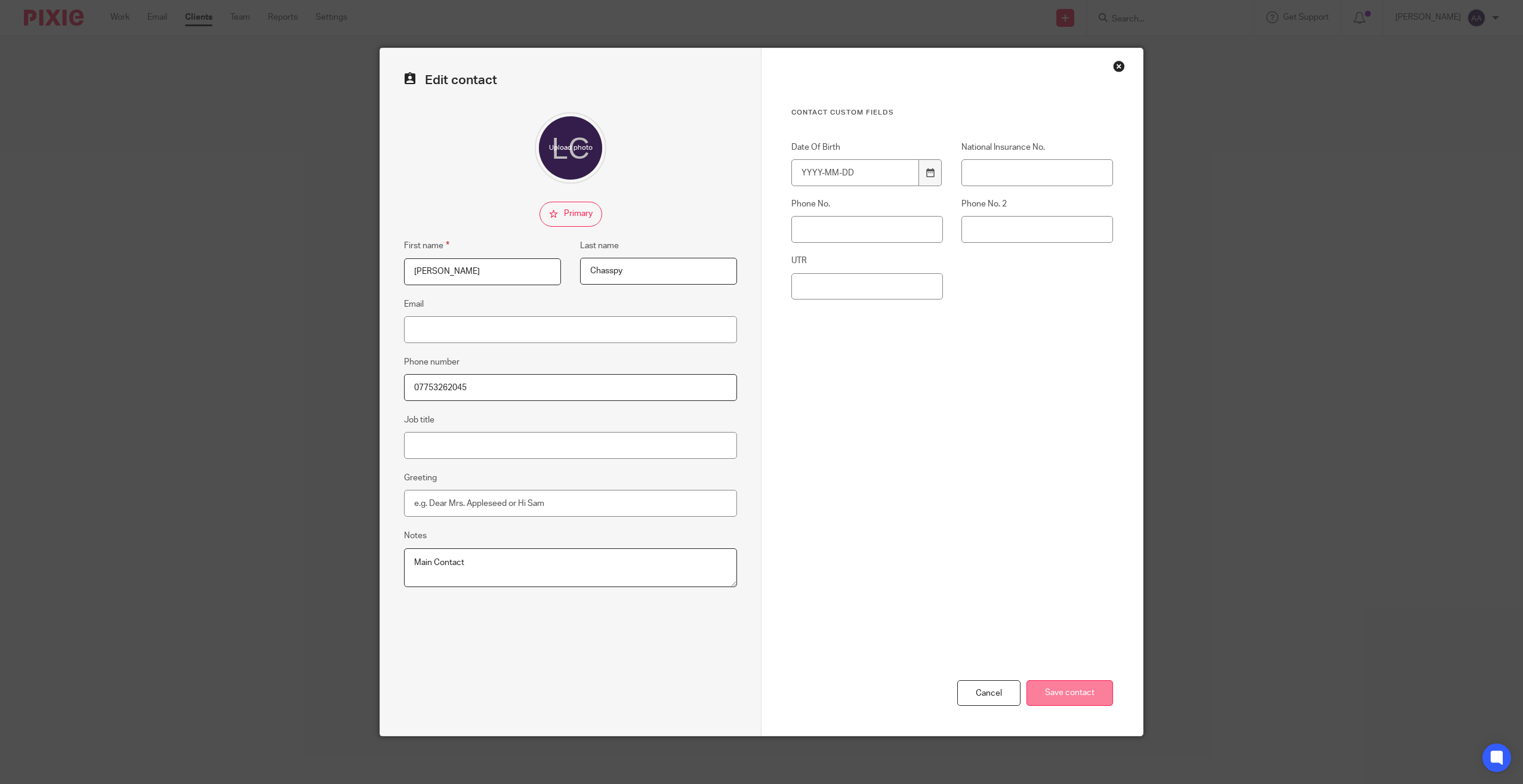
type textarea "Main Contact"
click at [1074, 684] on input "Save contact" at bounding box center [1070, 693] width 86 height 25
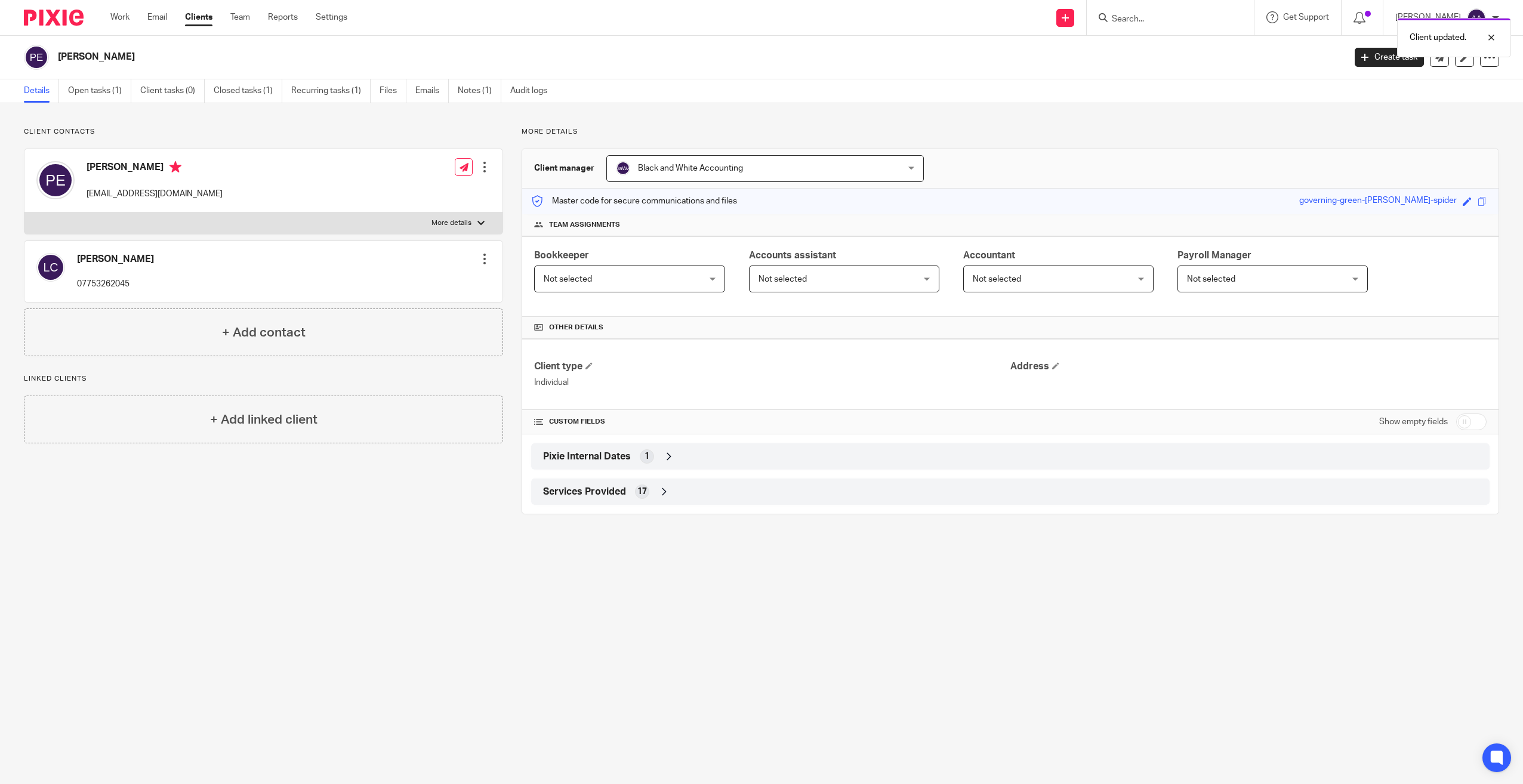
click at [482, 256] on div at bounding box center [484, 258] width 12 height 12
click at [445, 279] on link "Edit contact" at bounding box center [428, 285] width 114 height 17
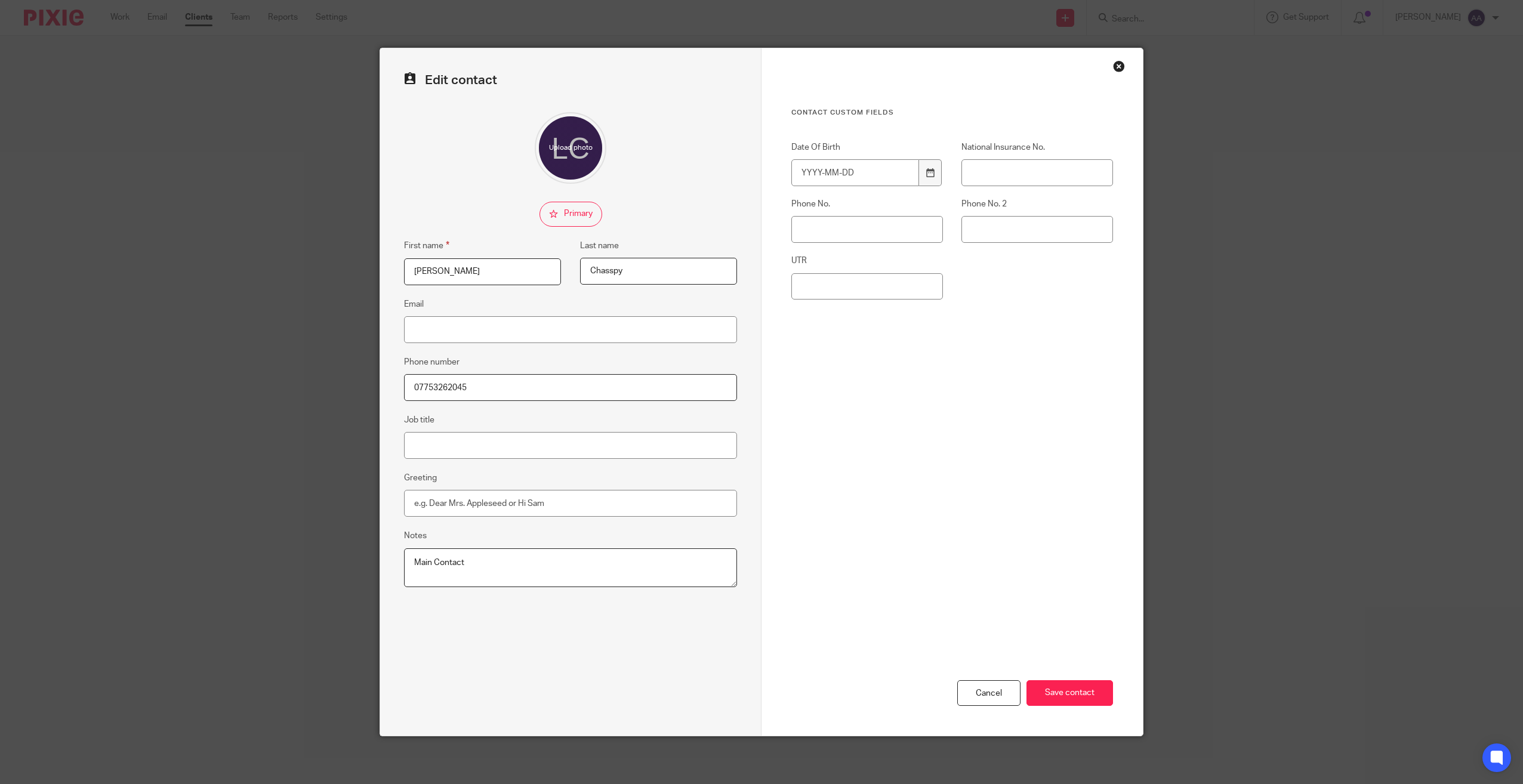
drag, startPoint x: 638, startPoint y: 261, endPoint x: 641, endPoint y: 275, distance: 14.3
click at [639, 269] on input "Chasspy" at bounding box center [659, 271] width 157 height 27
type input "Chasspy (main contact)"
click at [1050, 690] on input "Save contact" at bounding box center [1070, 693] width 86 height 25
click at [1076, 699] on input "Save contact" at bounding box center [1070, 693] width 86 height 25
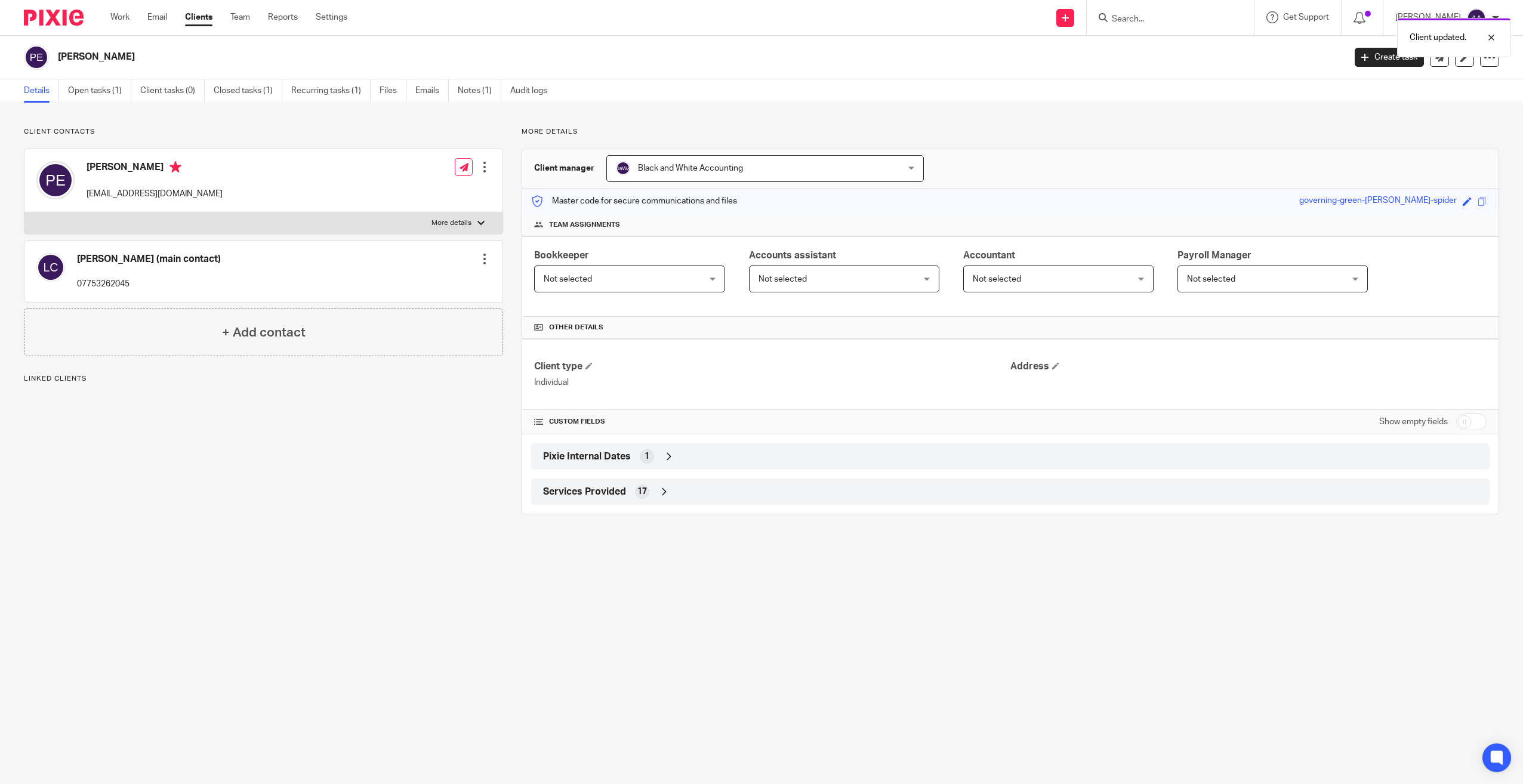
click at [482, 260] on div at bounding box center [484, 258] width 12 height 12
click at [426, 332] on button "Make primary" at bounding box center [404, 337] width 66 height 15
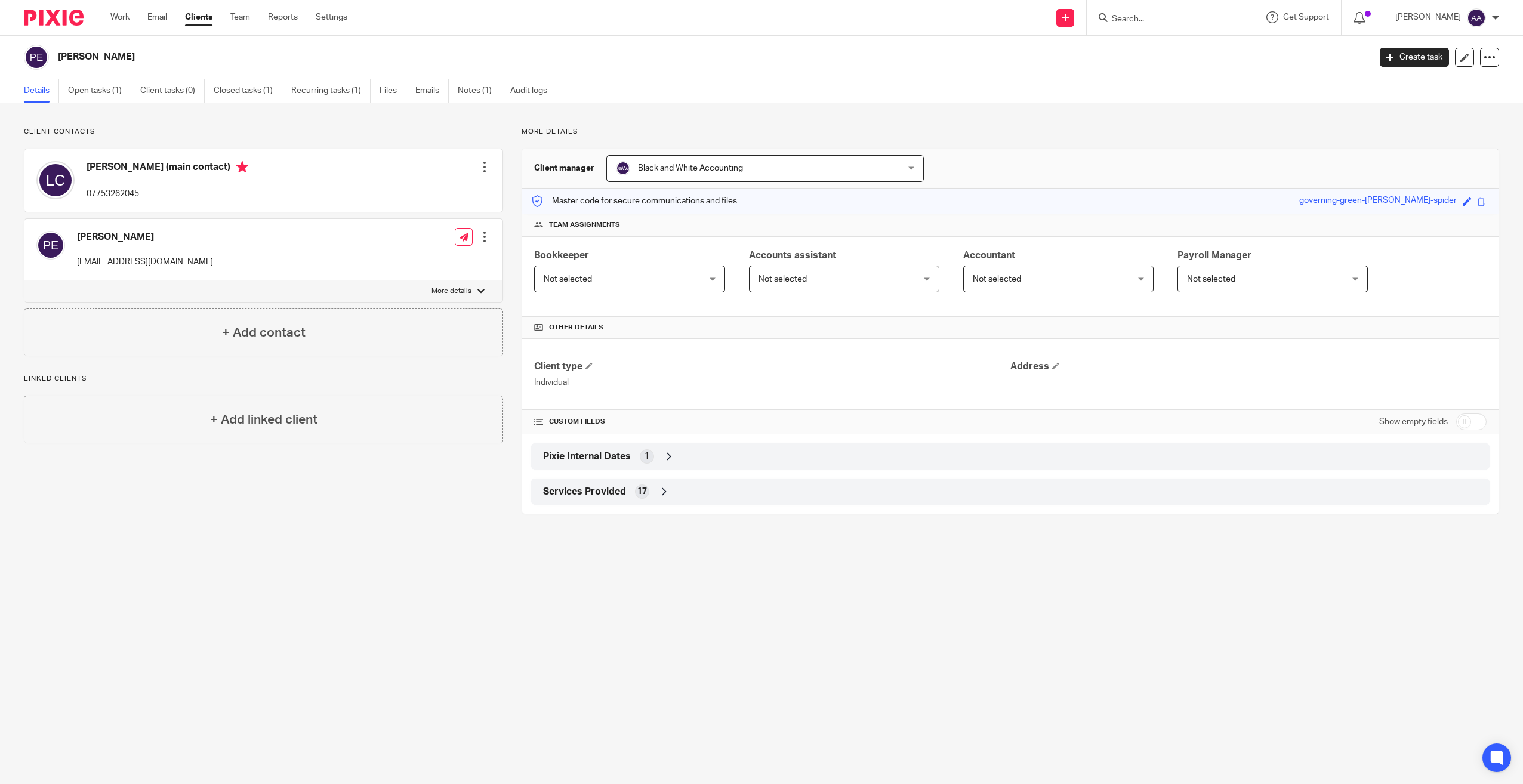
click at [1143, 20] on input "Search" at bounding box center [1165, 20] width 107 height 11
type input "odyss"
click at [1215, 41] on link at bounding box center [1209, 51] width 202 height 27
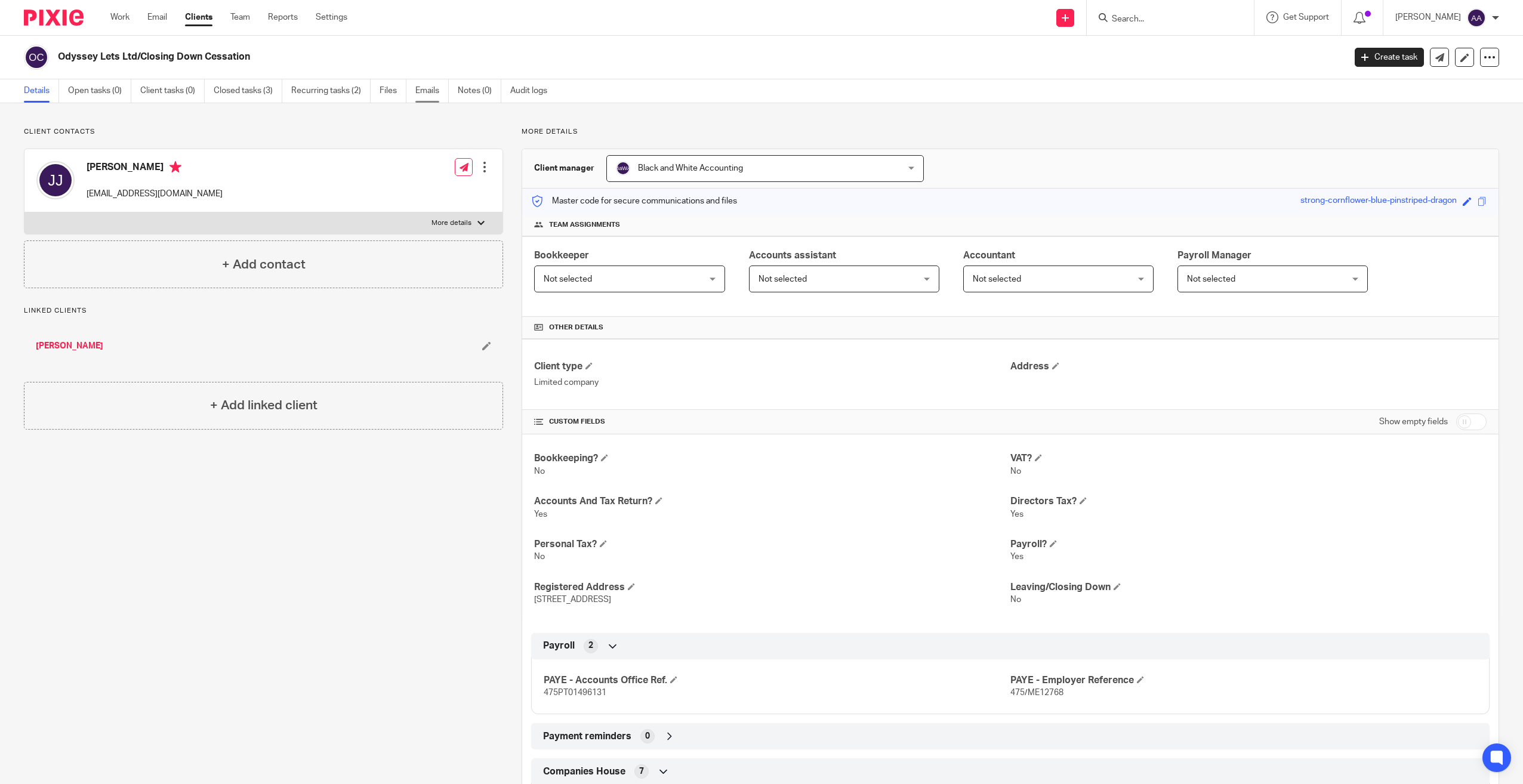
click at [444, 90] on link "Emails" at bounding box center [432, 91] width 34 height 24
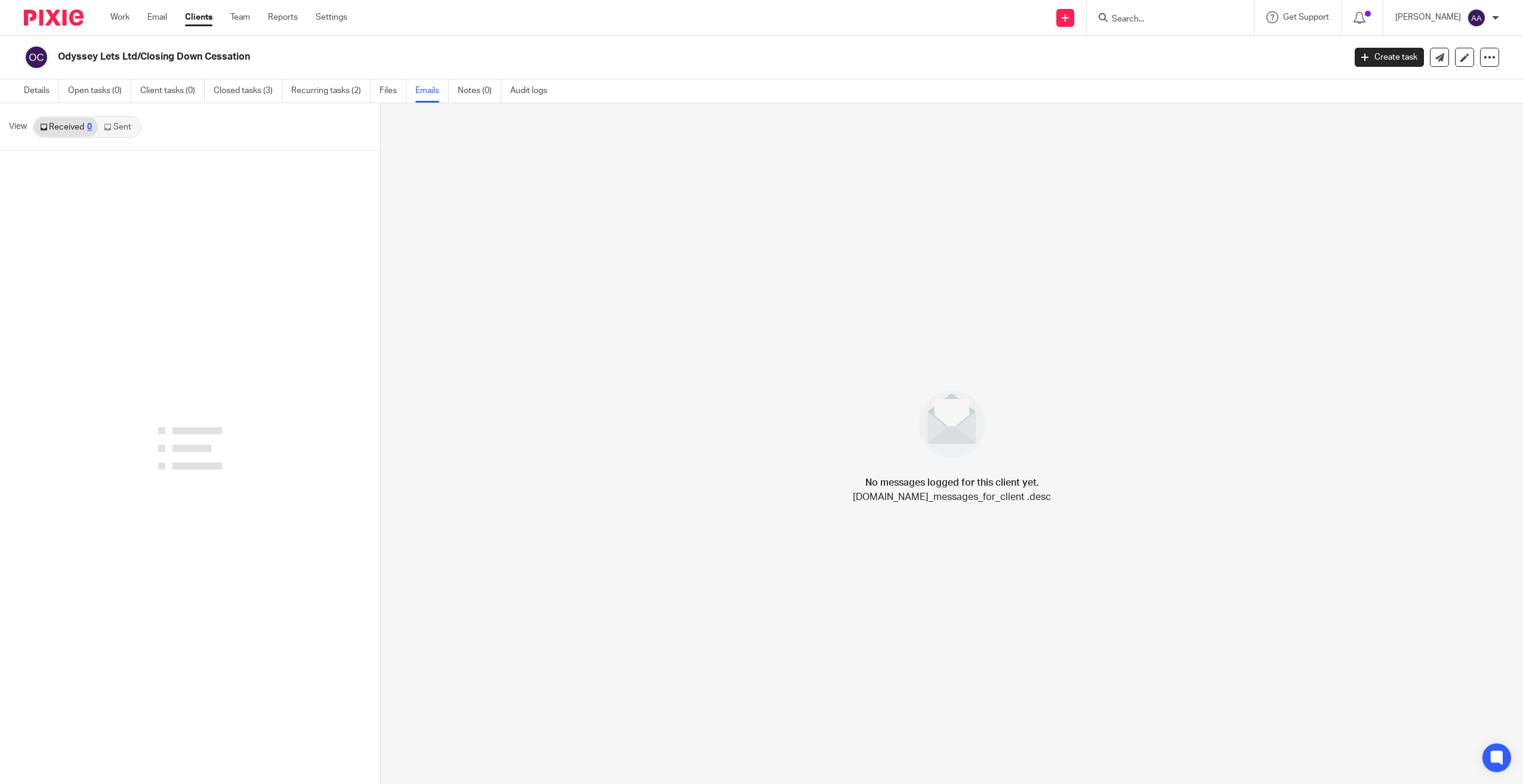
click at [119, 126] on link "Sent" at bounding box center [119, 126] width 42 height 19
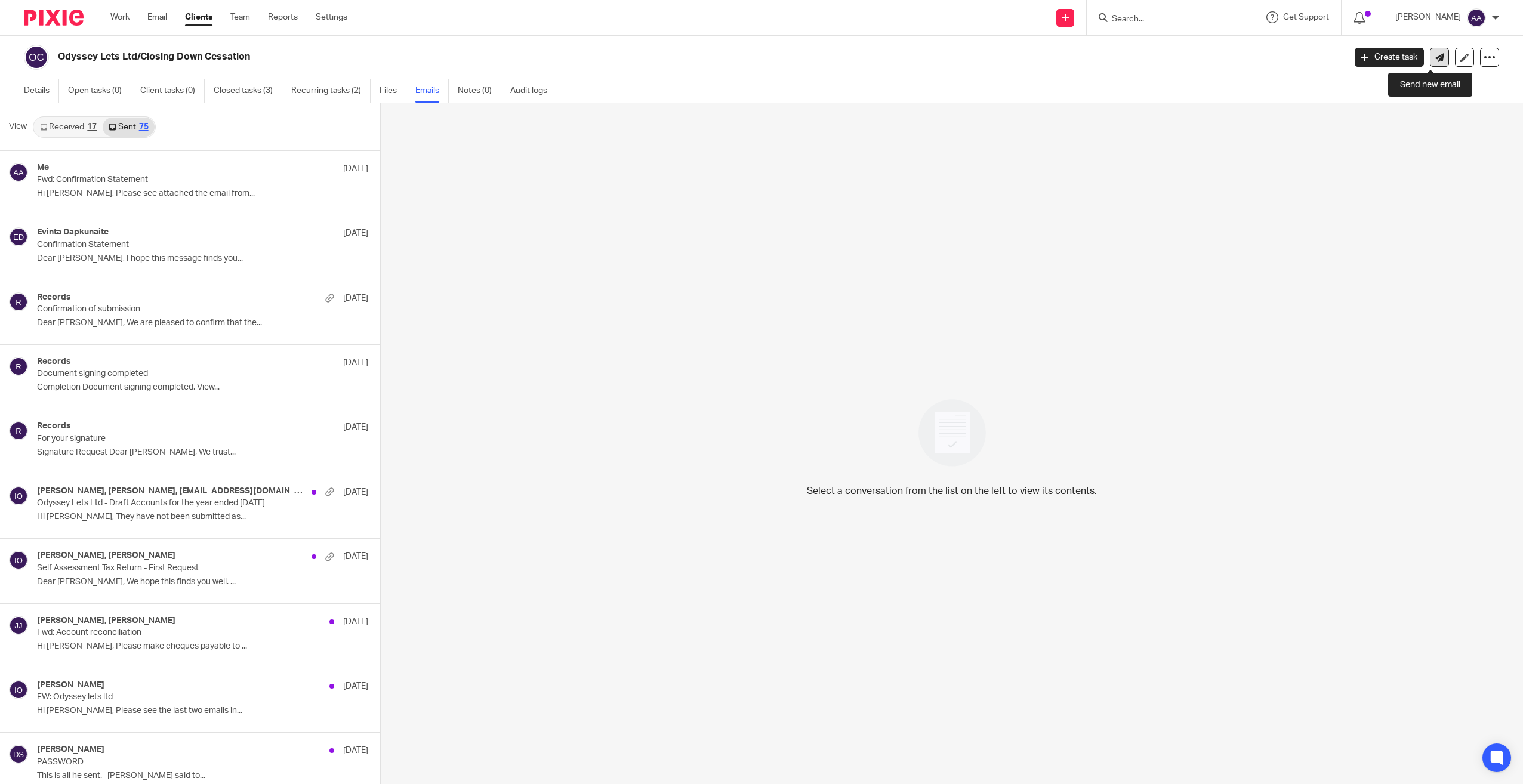
click at [1430, 60] on link at bounding box center [1439, 56] width 19 height 19
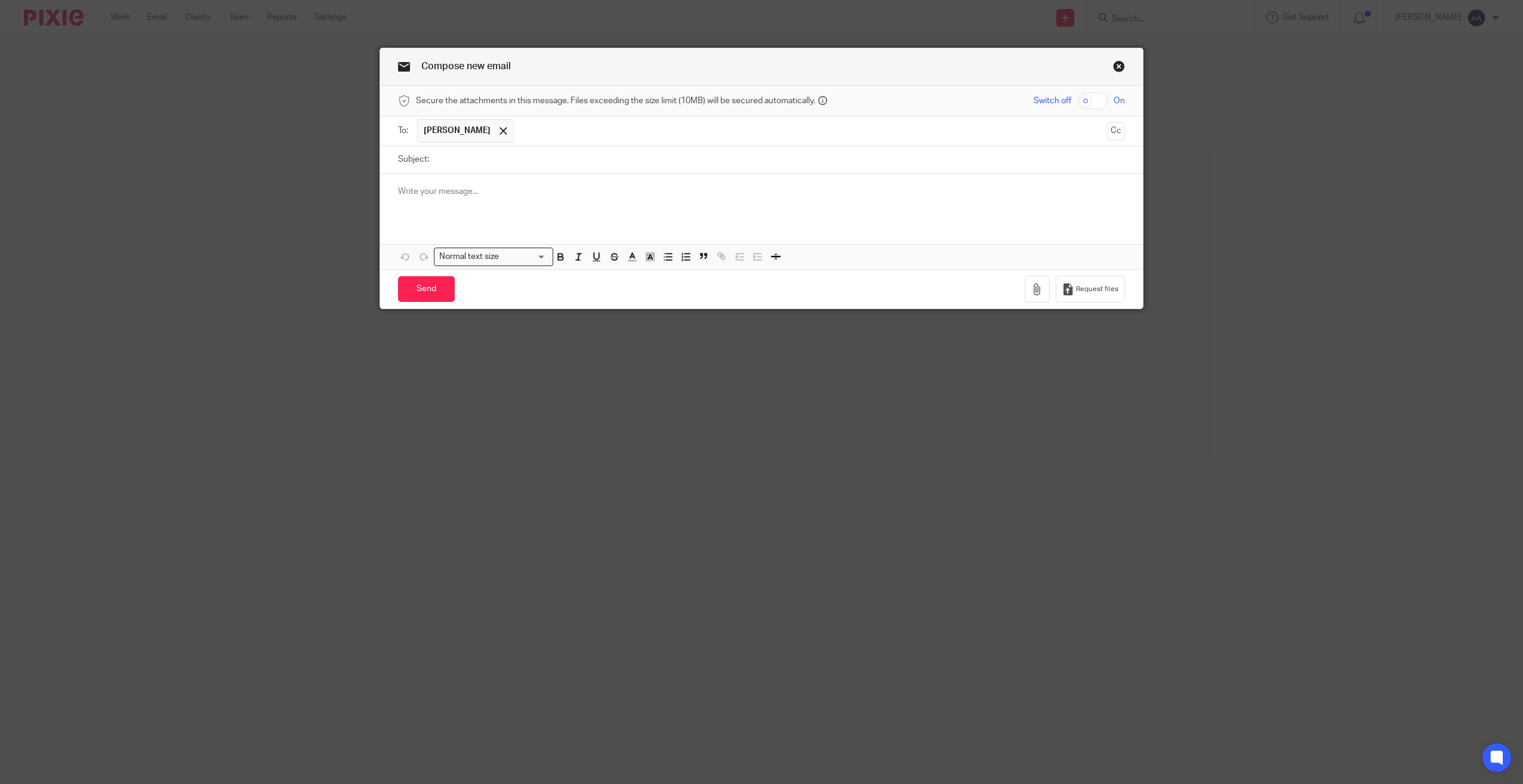
click at [571, 161] on input "Subject:" at bounding box center [780, 160] width 691 height 27
click at [470, 161] on input "Company CLosure" at bounding box center [780, 160] width 691 height 27
type input "Company Closure"
click at [483, 205] on div at bounding box center [762, 196] width 763 height 46
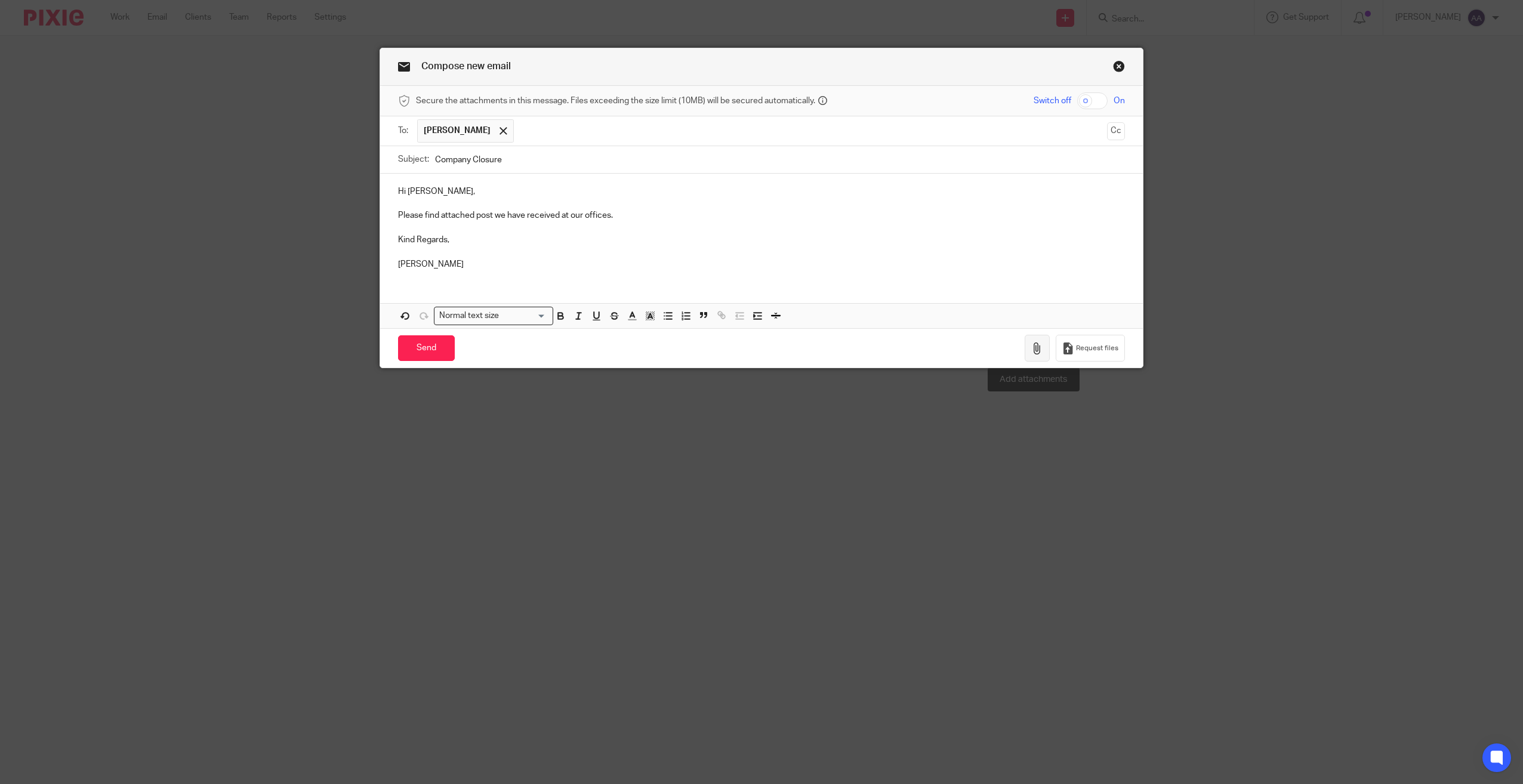
click at [1032, 344] on icon "button" at bounding box center [1037, 348] width 12 height 12
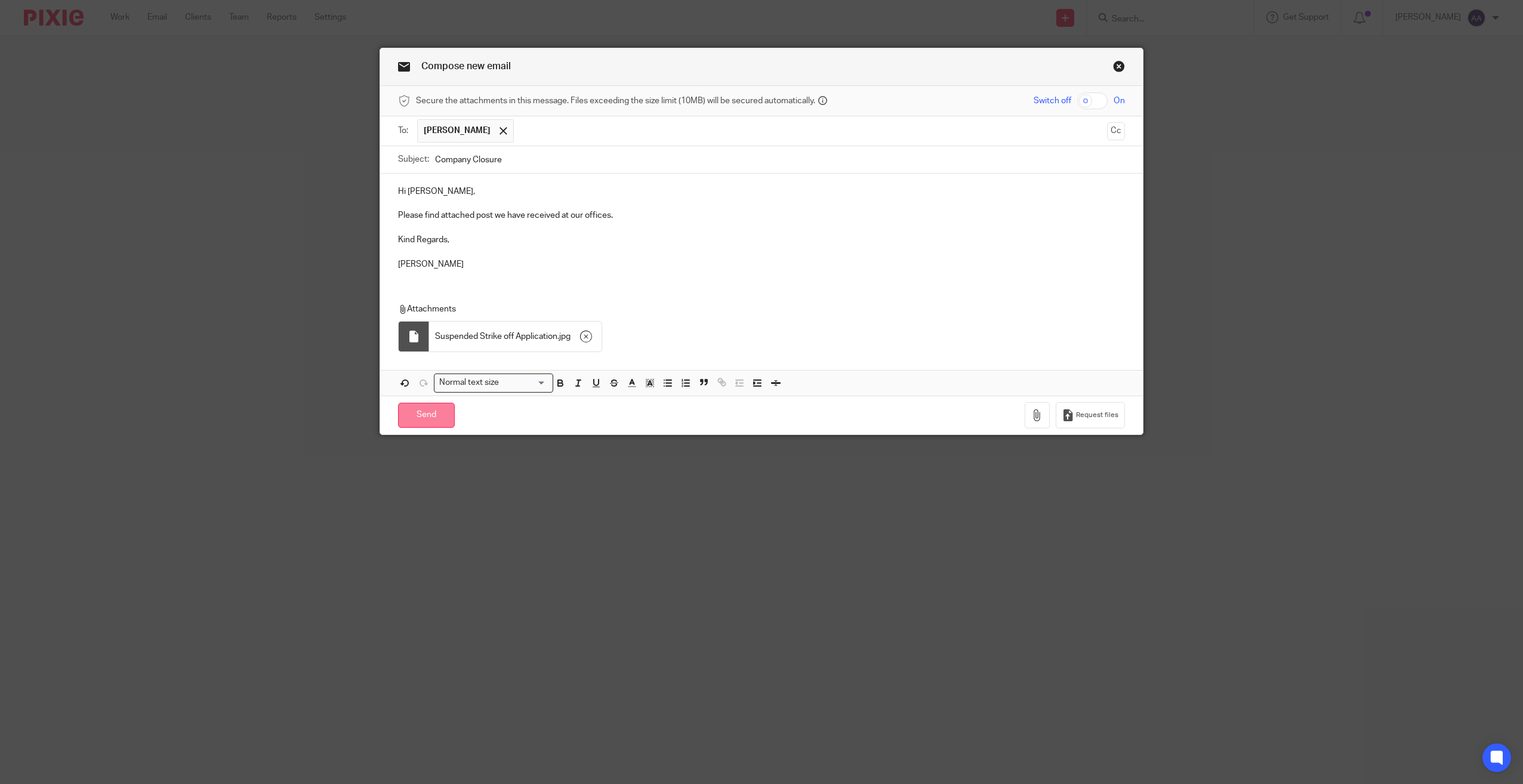
click at [414, 421] on input "Send" at bounding box center [427, 416] width 56 height 25
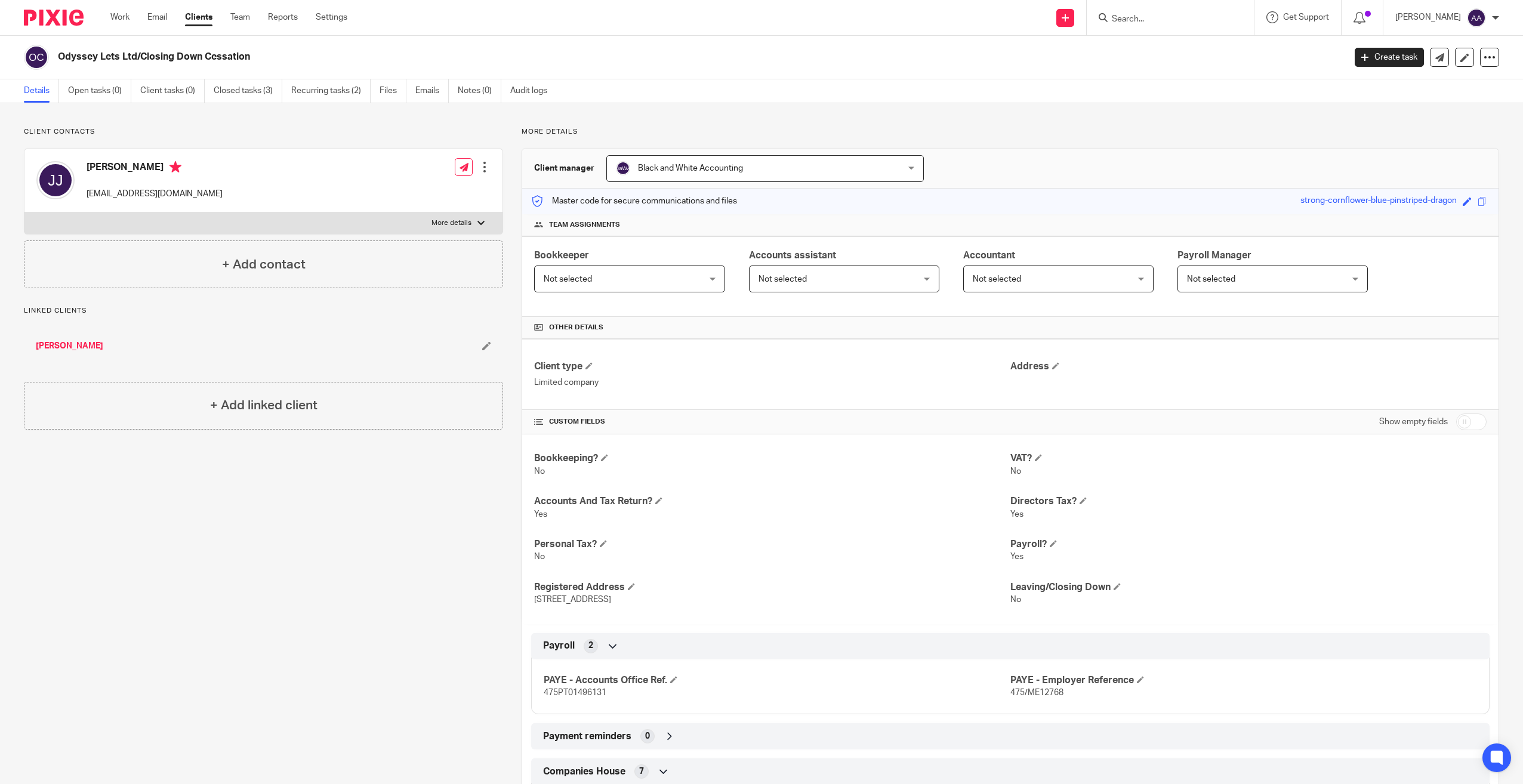
click at [1148, 18] on input "Search" at bounding box center [1165, 20] width 107 height 11
type input "j"
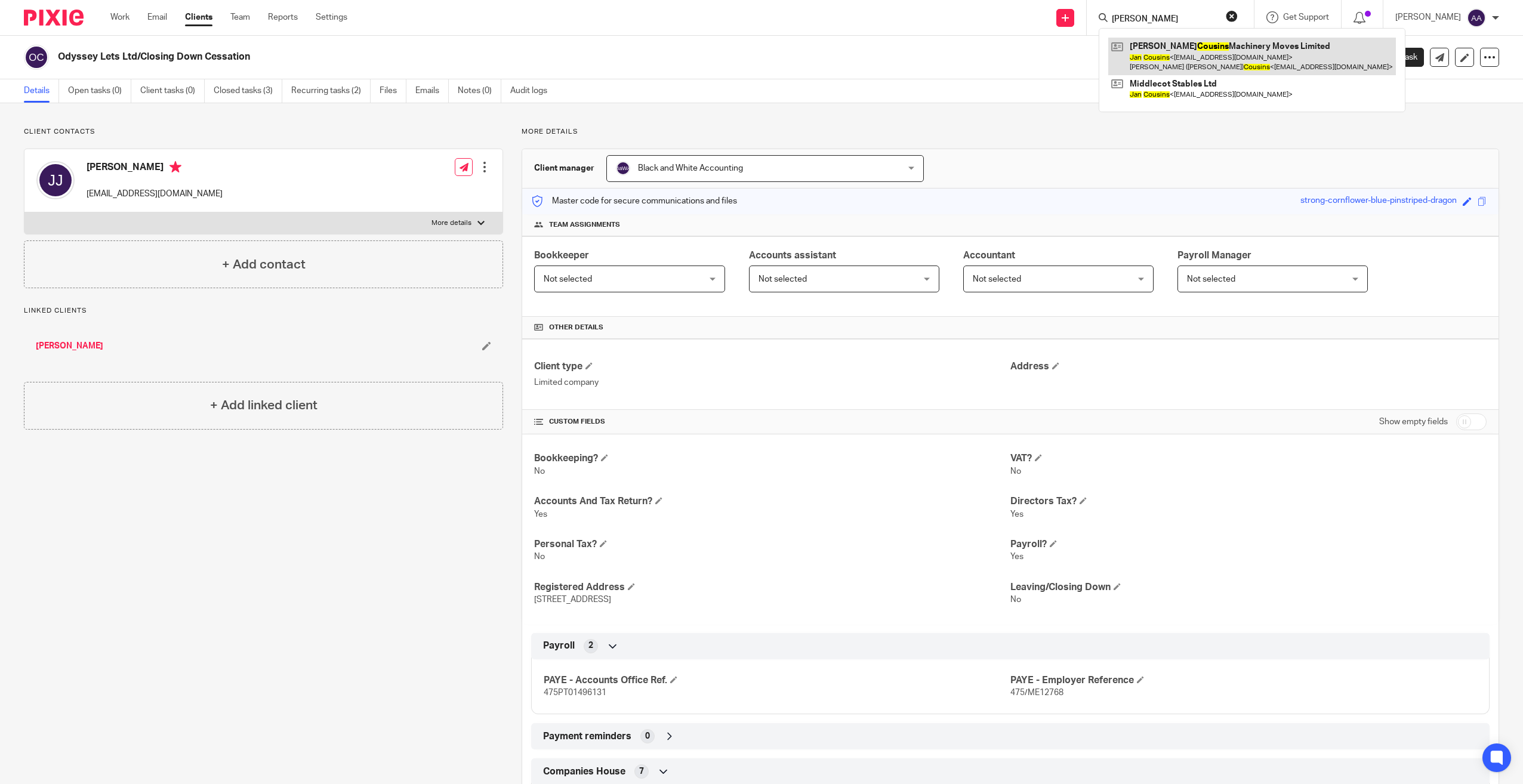
type input "jan cousins"
click at [1230, 47] on link at bounding box center [1252, 55] width 287 height 37
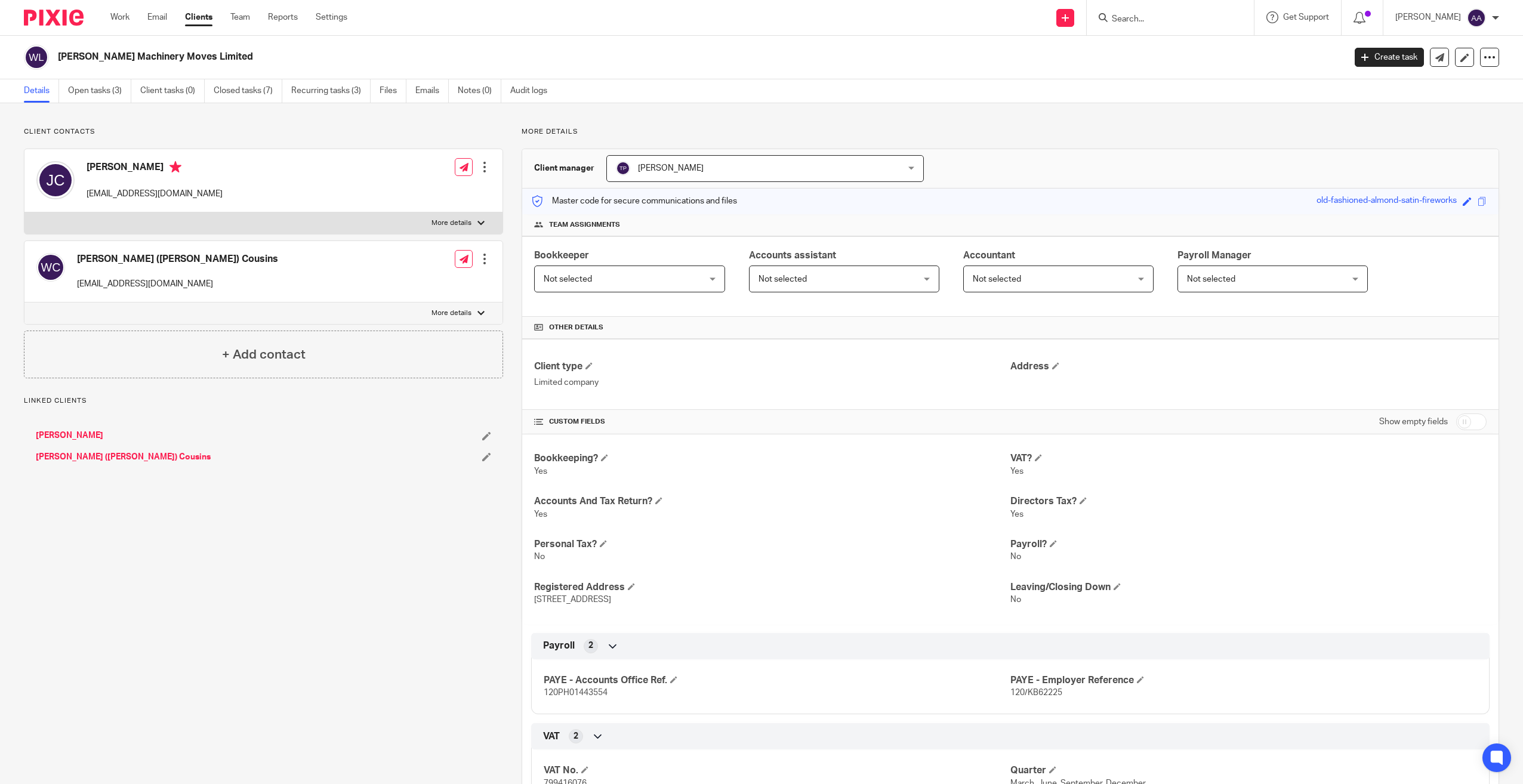
click at [382, 216] on label "More details" at bounding box center [264, 224] width 479 height 22
click at [25, 213] on input "More details" at bounding box center [24, 212] width 1 height 1
checkbox input "true"
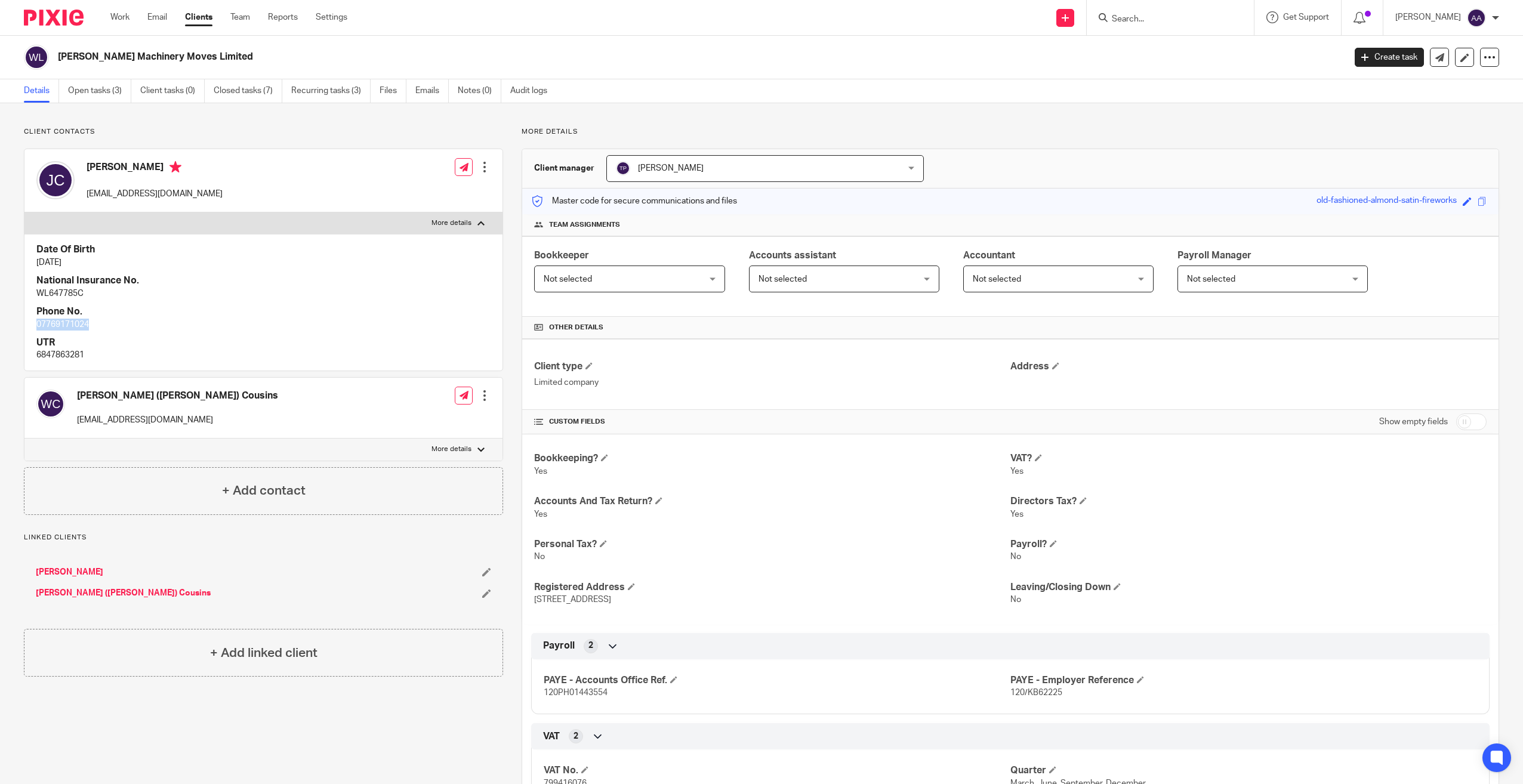
drag, startPoint x: 37, startPoint y: 322, endPoint x: 107, endPoint y: 329, distance: 70.3
click at [107, 329] on p "07769171024" at bounding box center [263, 324] width 454 height 12
copy p "07769171024"
click at [596, 130] on p "More details" at bounding box center [1010, 132] width 978 height 9
click at [1197, 8] on div at bounding box center [1171, 17] width 167 height 35
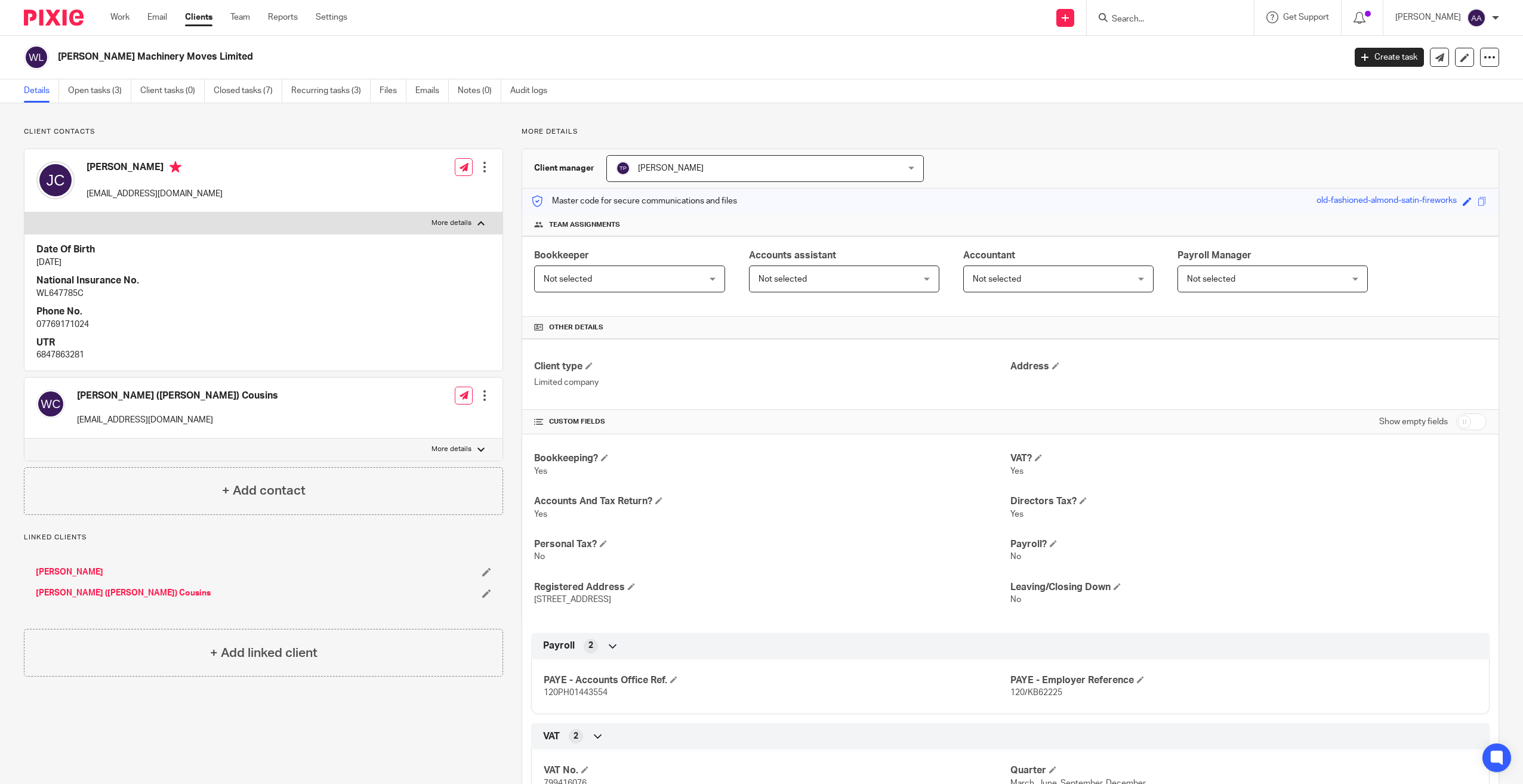
click at [1188, 18] on input "Search" at bounding box center [1165, 20] width 107 height 11
